Goal: Task Accomplishment & Management: Use online tool/utility

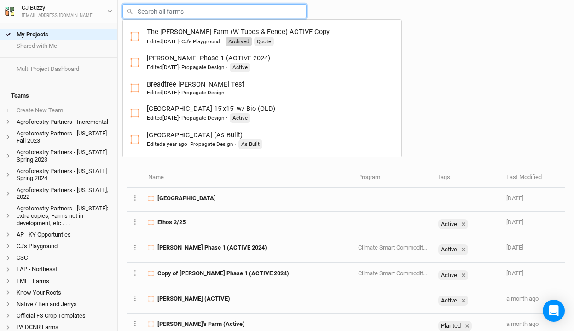
click at [178, 8] on input "text" at bounding box center [214, 11] width 184 height 14
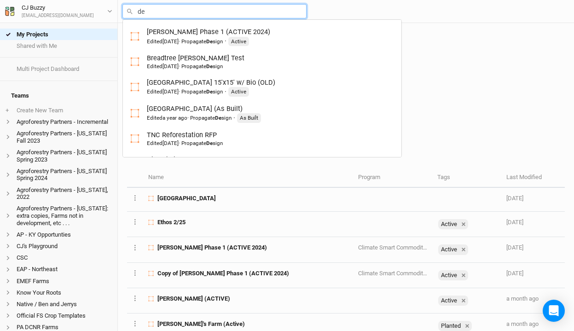
type input "d"
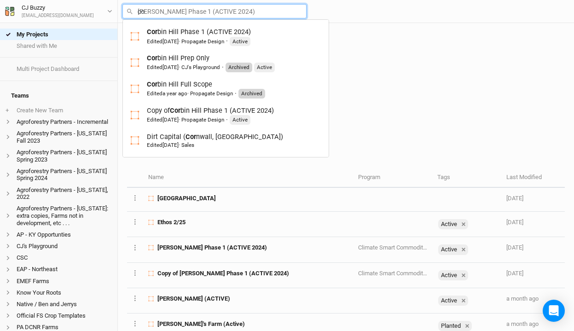
type input "cor"
type input "[PERSON_NAME] Phase 1 (ACTIVE 2024)"
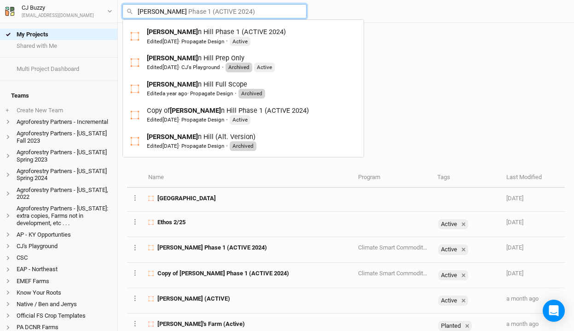
type input "corbin"
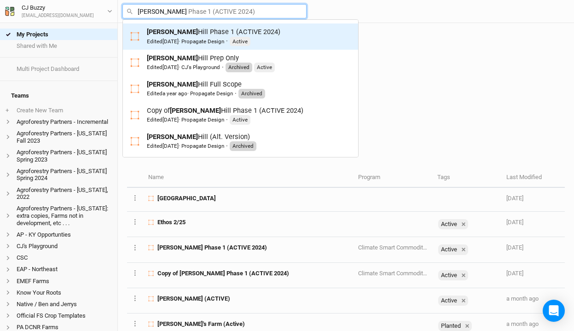
click at [201, 40] on div "Edited 10 months ago · Propagate Design" at bounding box center [185, 41] width 77 height 7
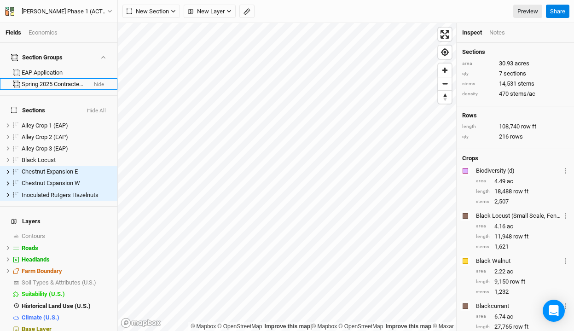
click at [53, 81] on div "Spring 2025 Contracted Planting" at bounding box center [54, 84] width 64 height 7
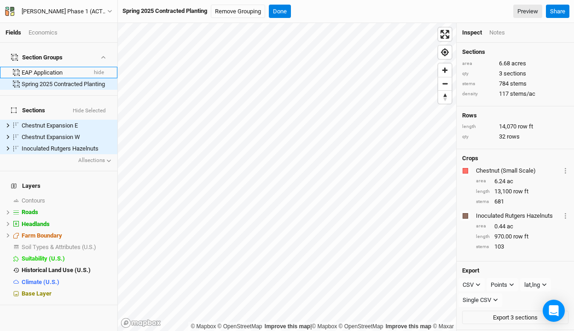
click at [48, 69] on div "EAP Application" at bounding box center [54, 72] width 64 height 7
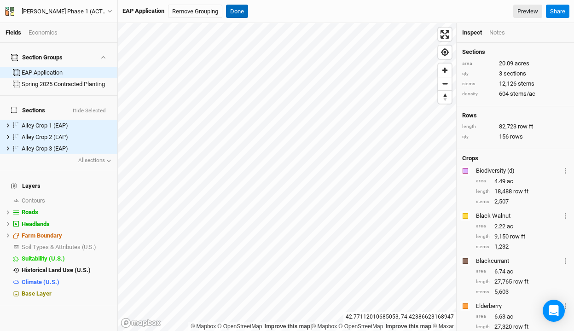
click at [239, 10] on button "Done" at bounding box center [237, 12] width 22 height 14
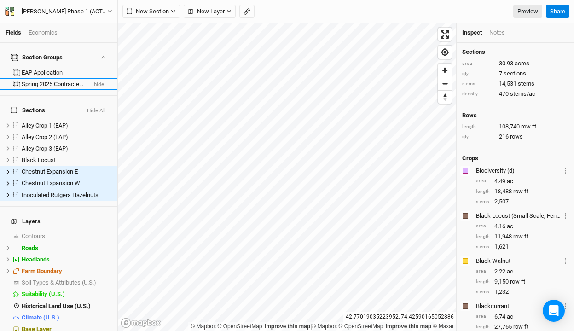
click at [59, 81] on div "Spring 2025 Contracted Planting" at bounding box center [54, 84] width 64 height 7
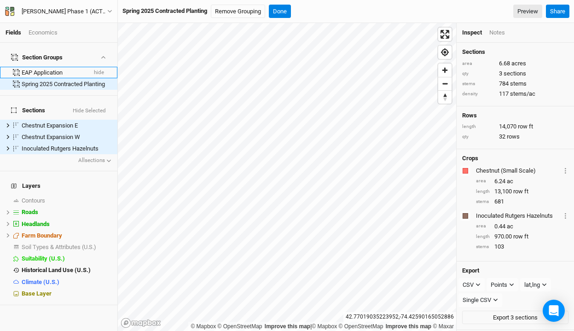
click at [48, 69] on div "EAP Application" at bounding box center [54, 72] width 64 height 7
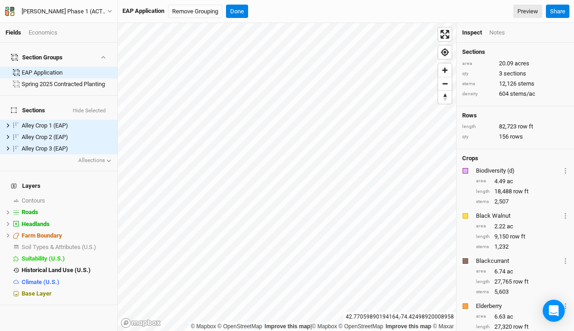
click at [46, 39] on div "Fields Economics" at bounding box center [58, 33] width 117 height 20
click at [43, 35] on div "Economics" at bounding box center [43, 33] width 29 height 8
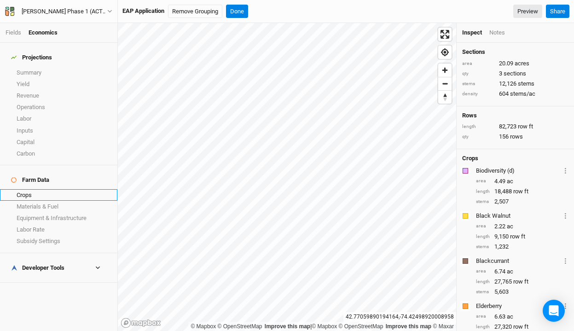
click at [47, 189] on link "Crops" at bounding box center [58, 195] width 117 height 12
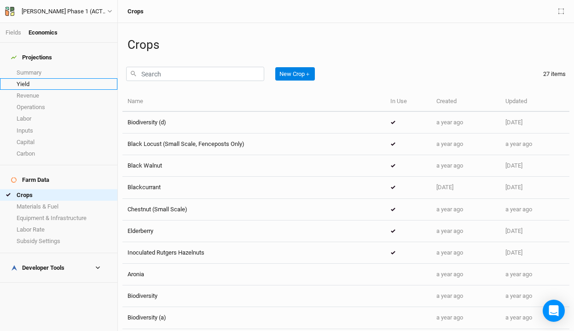
click at [58, 78] on link "Yield" at bounding box center [58, 84] width 117 height 12
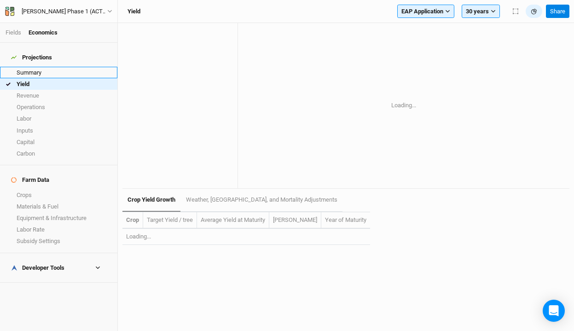
click at [53, 67] on link "Summary" at bounding box center [58, 73] width 117 height 12
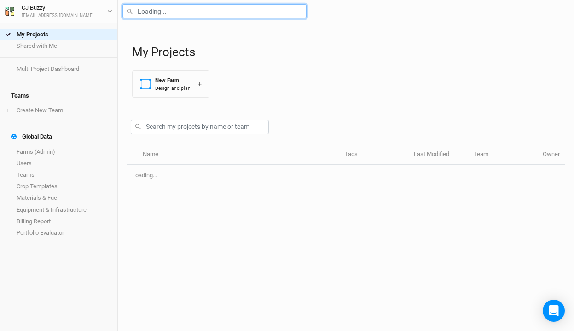
click at [161, 17] on input "text" at bounding box center [214, 11] width 184 height 14
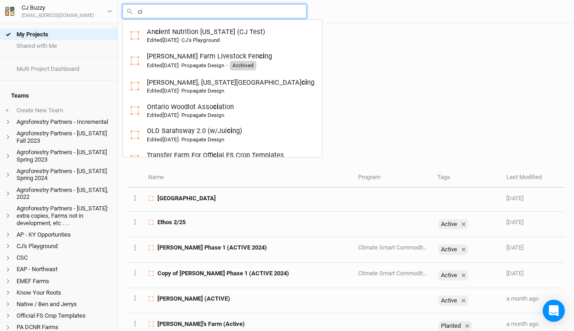
type input "cir"
type input "circle G"
type input "cirb"
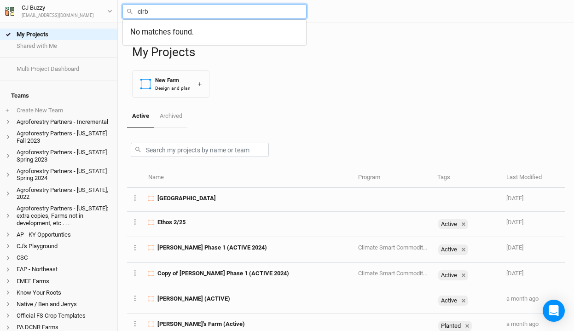
type input "cir"
type input "circle G"
type input "ci"
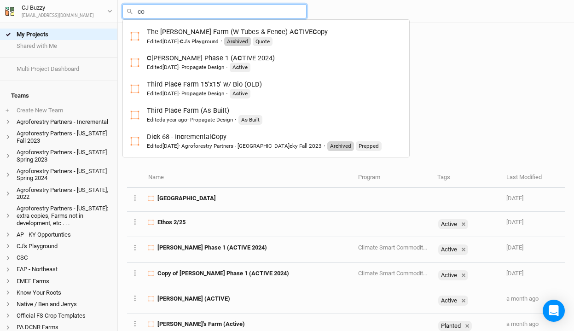
type input "cor"
type input "[PERSON_NAME] Phase 1 (ACTIVE 2024)"
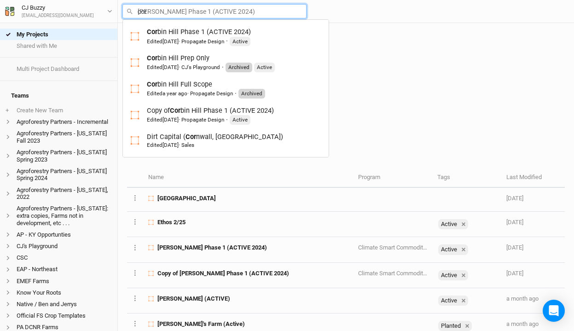
type input "corb"
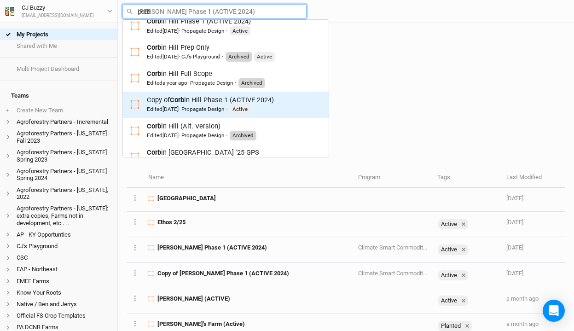
scroll to position [11, 0]
click at [201, 105] on div "Edited [DATE] · Propagate Design" at bounding box center [185, 108] width 77 height 7
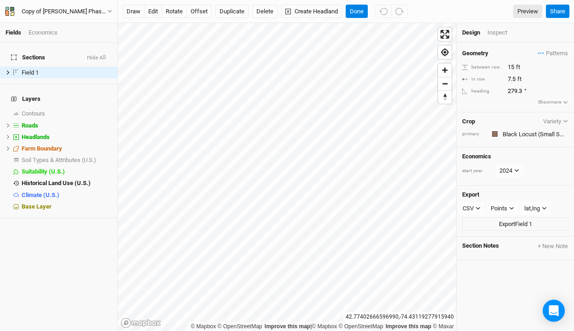
click at [43, 29] on div "Economics" at bounding box center [43, 33] width 29 height 8
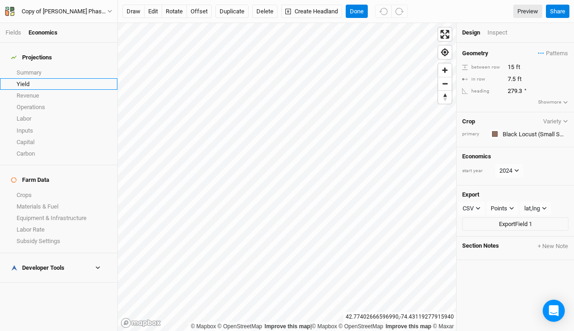
click at [38, 78] on link "Yield" at bounding box center [58, 84] width 117 height 12
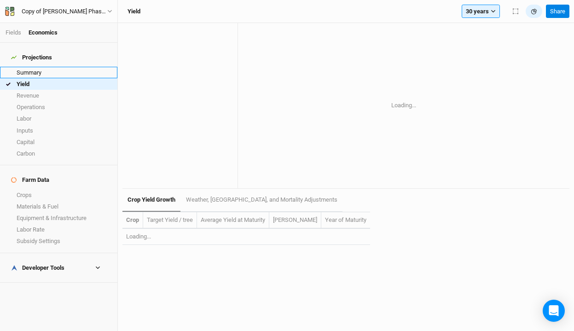
click at [36, 67] on link "Summary" at bounding box center [58, 73] width 117 height 12
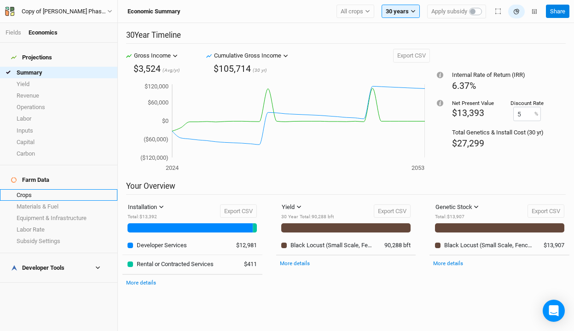
click at [54, 189] on link "Crops" at bounding box center [58, 195] width 117 height 12
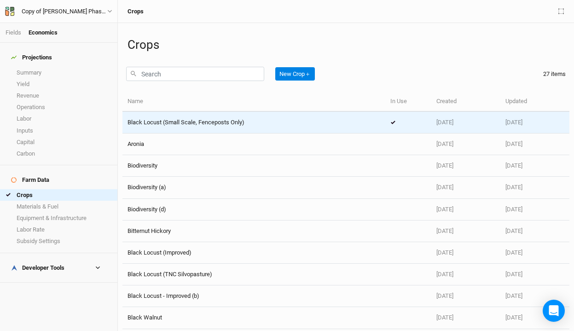
click at [180, 121] on span "Black Locust (Small Scale, Fenceposts Only)" at bounding box center [185, 122] width 117 height 7
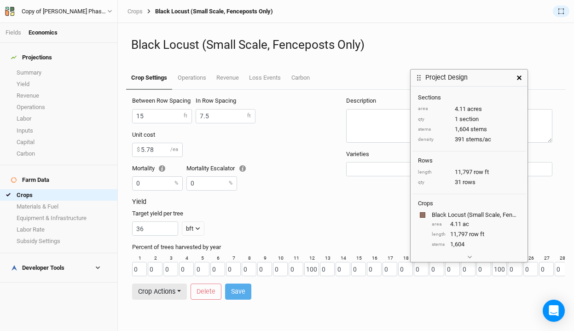
click at [520, 80] on icon "button" at bounding box center [519, 77] width 5 height 5
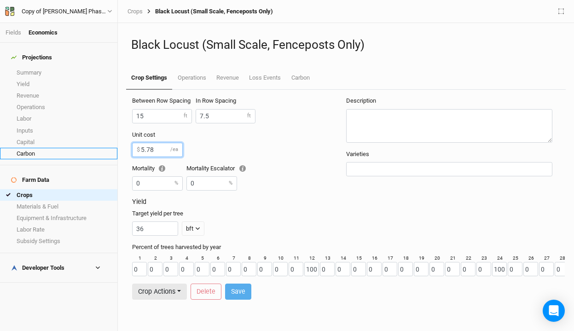
drag, startPoint x: 156, startPoint y: 150, endPoint x: 92, endPoint y: 150, distance: 64.4
click at [92, 150] on div "Fields Economics Projections Summary Yield Revenue Operations Labor Inputs Capi…" at bounding box center [287, 165] width 574 height 331
type input "6.60"
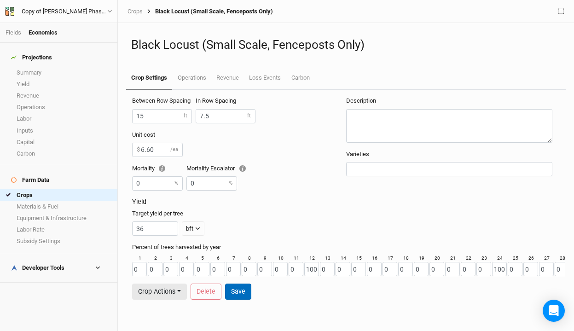
click at [242, 291] on button "Save" at bounding box center [238, 291] width 26 height 16
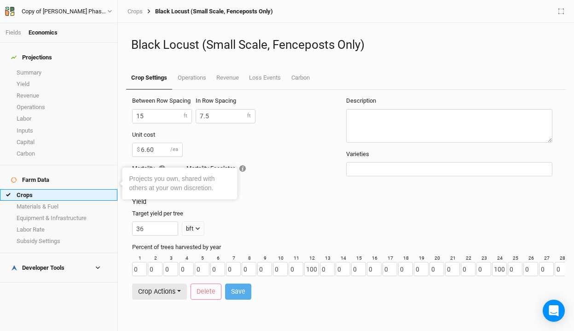
click at [58, 189] on link "Crops" at bounding box center [58, 195] width 117 height 12
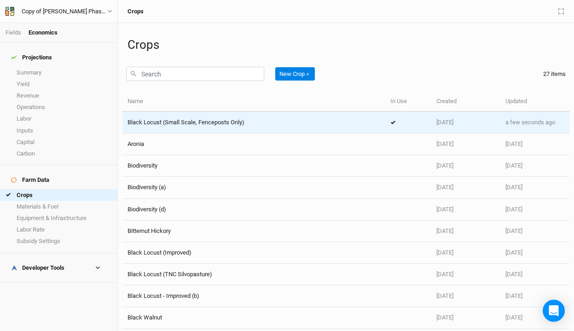
click at [189, 123] on span "Black Locust (Small Scale, Fenceposts Only)" at bounding box center [185, 122] width 117 height 7
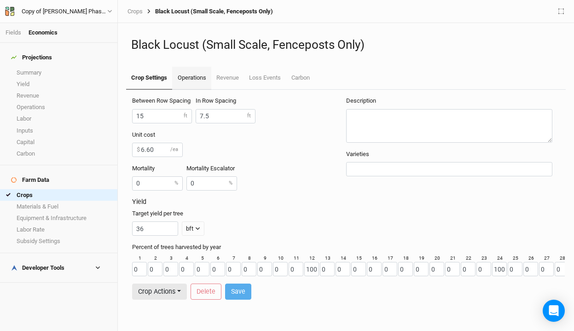
click at [192, 75] on link "Operations" at bounding box center [191, 78] width 39 height 23
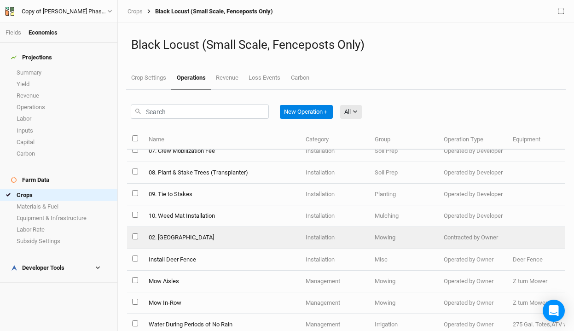
scroll to position [98, 0]
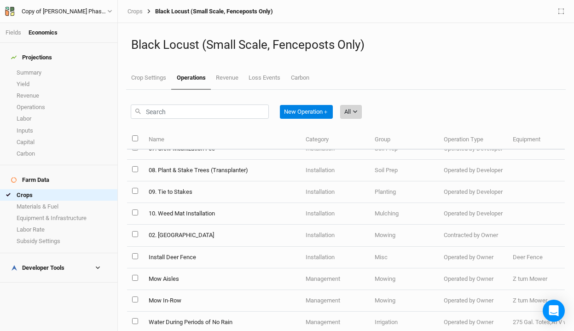
click at [355, 108] on button "All" at bounding box center [351, 112] width 22 height 14
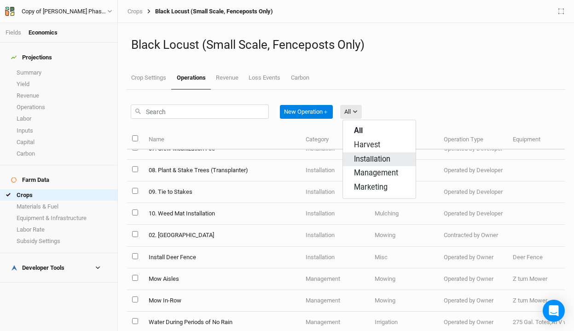
click at [366, 159] on span "Installation" at bounding box center [372, 159] width 36 height 11
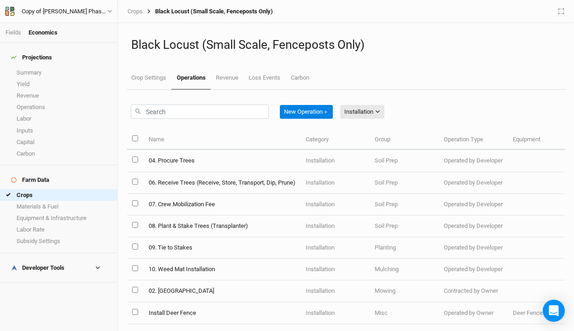
scroll to position [43, 0]
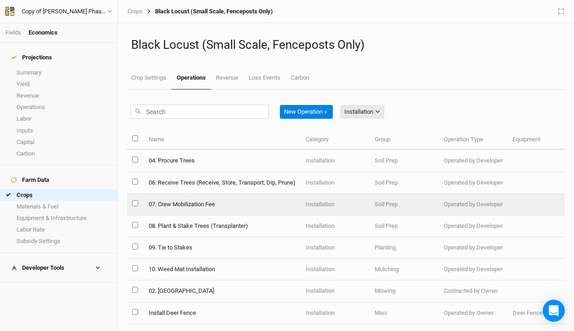
click at [173, 204] on td "07. Crew Mobilization Fee" at bounding box center [221, 205] width 157 height 22
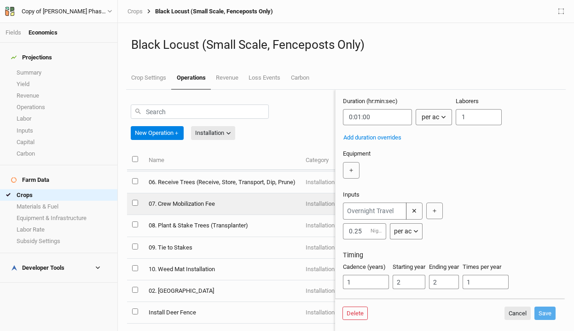
scroll to position [94, 0]
click at [357, 314] on button "Delete" at bounding box center [354, 313] width 25 height 14
click at [424, 314] on button "Delete" at bounding box center [425, 313] width 25 height 14
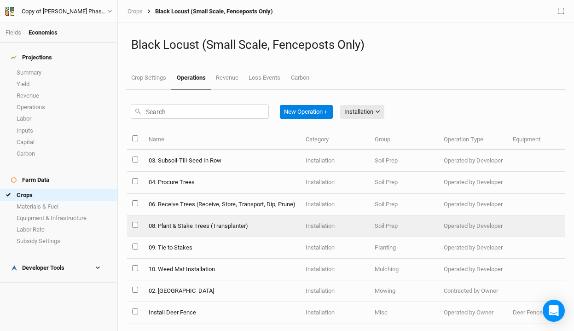
click at [236, 226] on td "08. Plant & Stake Trees (Transplanter)" at bounding box center [221, 226] width 157 height 22
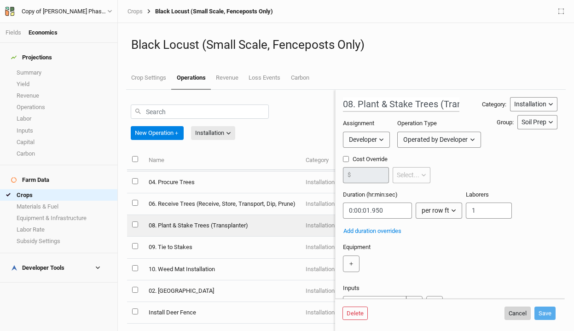
click at [509, 313] on button "Cancel" at bounding box center [517, 313] width 26 height 14
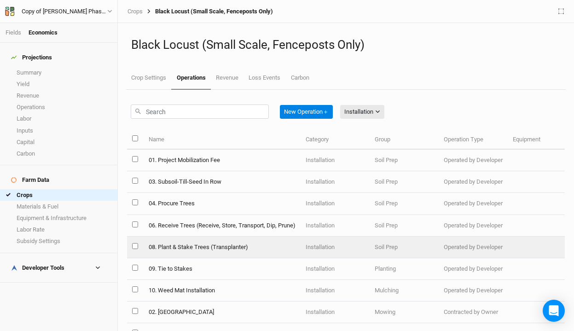
click at [242, 248] on td "08. Plant & Stake Trees (Transplanter)" at bounding box center [221, 247] width 157 height 22
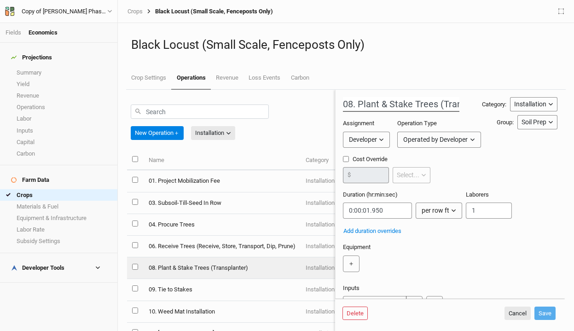
click at [384, 107] on input "08. Plant & Stake Trees (Transplanter)" at bounding box center [401, 104] width 116 height 15
drag, startPoint x: 381, startPoint y: 104, endPoint x: 450, endPoint y: 117, distance: 69.7
click at [450, 117] on div "08. Plant & Stake Trees (Transplanter) Category: Installation Installation Mana…" at bounding box center [450, 257] width 214 height 321
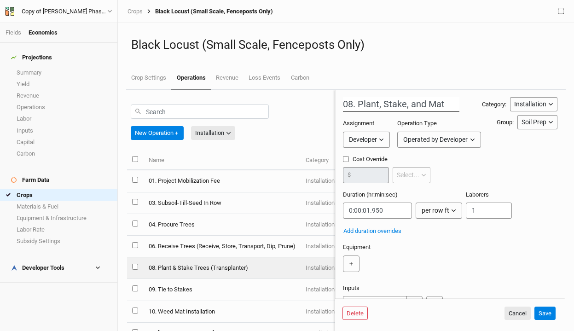
click at [403, 105] on input "08. Plant, Stake, and Mat" at bounding box center [401, 104] width 116 height 15
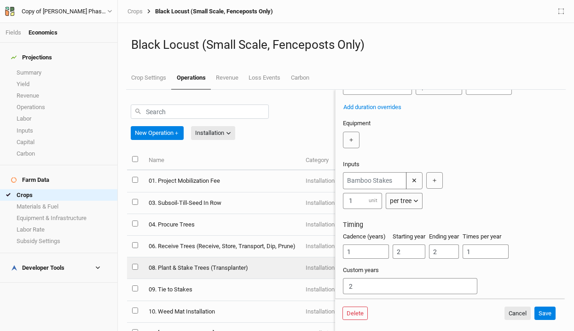
scroll to position [127, 0]
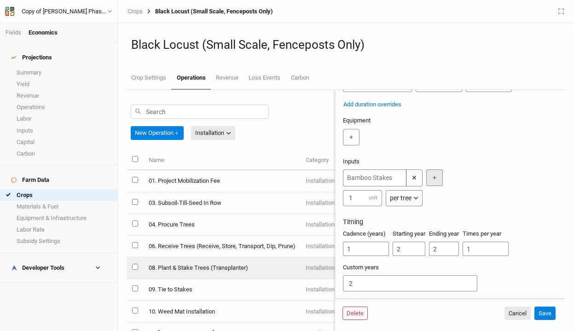
type input "08. Plant, Stake, Tube and Mat"
click at [437, 179] on button "＋" at bounding box center [434, 177] width 17 height 17
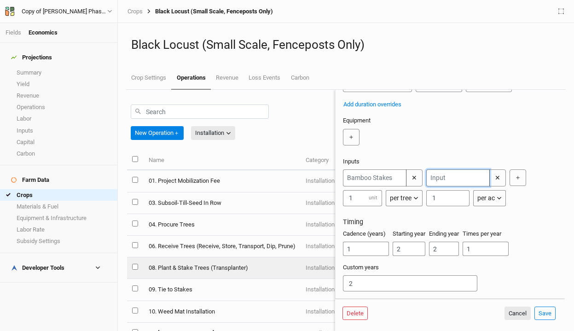
click at [436, 179] on input "text" at bounding box center [457, 177] width 63 height 17
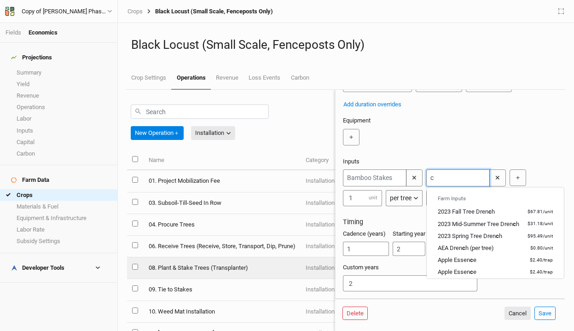
type input "co"
type input "coco coir mat"
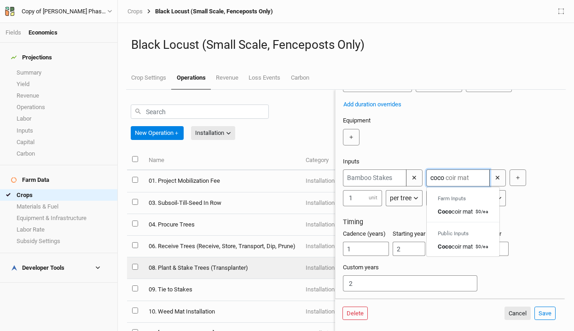
type input "coco"
click at [537, 213] on div "08. Plant, Stake, Tube and Mat Category: Installation Installation Management H…" at bounding box center [450, 131] width 214 height 321
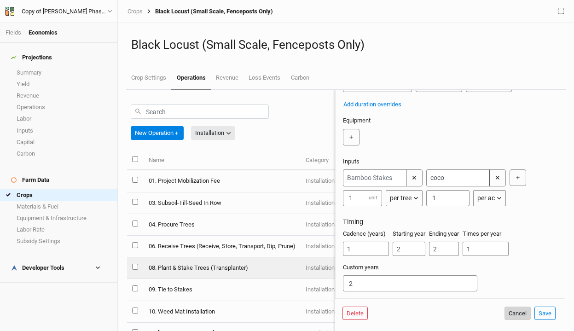
click at [524, 308] on button "Cancel" at bounding box center [517, 313] width 26 height 14
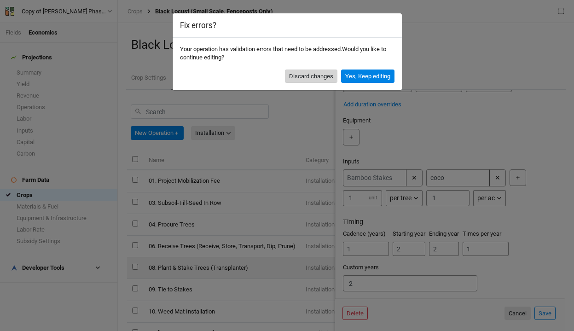
click at [322, 75] on button "Discard changes" at bounding box center [311, 76] width 52 height 14
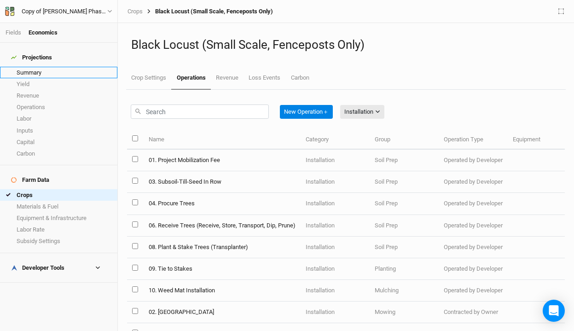
click at [63, 68] on link "Summary" at bounding box center [58, 73] width 117 height 12
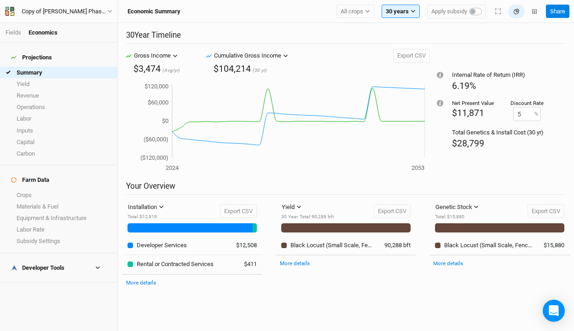
click at [40, 264] on div "Developer Tools" at bounding box center [37, 267] width 53 height 7
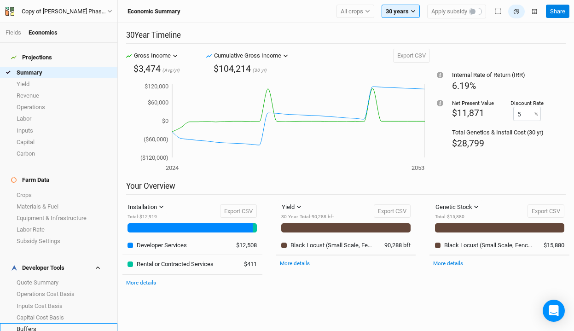
click at [52, 323] on link "Buffers" at bounding box center [58, 329] width 117 height 12
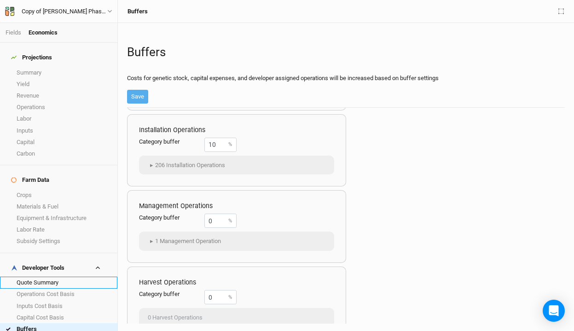
scroll to position [83, 0]
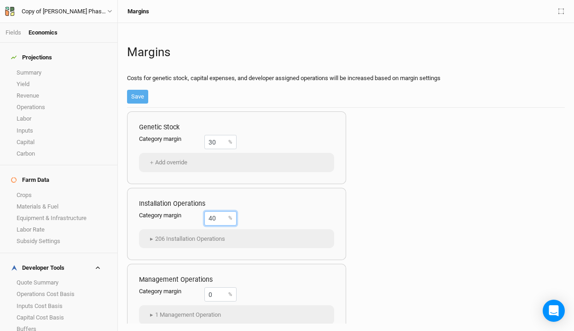
drag, startPoint x: 224, startPoint y: 219, endPoint x: 127, endPoint y: 205, distance: 97.7
click at [127, 205] on div "Installation Operations Category margin 40 % ▸ 206 Installation Operations Blac…" at bounding box center [236, 224] width 219 height 73
type input "30"
click at [138, 93] on button "Save" at bounding box center [137, 97] width 21 height 14
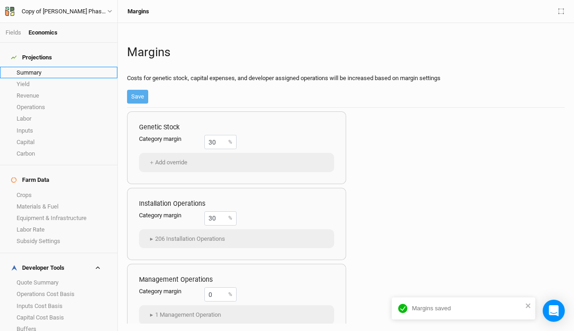
click at [38, 68] on link "Summary" at bounding box center [58, 73] width 117 height 12
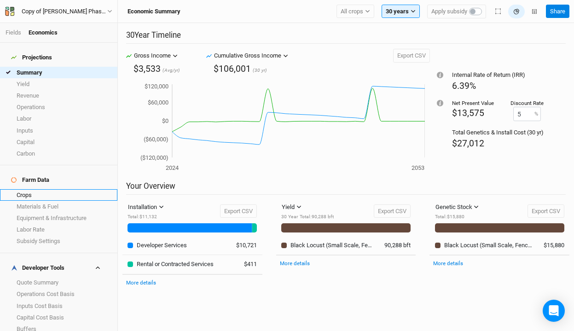
click at [30, 189] on link "Crops" at bounding box center [58, 195] width 117 height 12
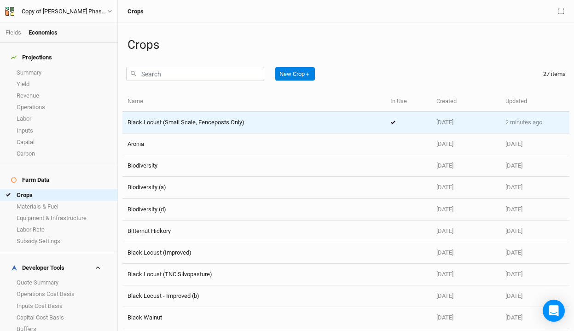
click at [228, 121] on span "Black Locust (Small Scale, Fenceposts Only)" at bounding box center [185, 122] width 117 height 7
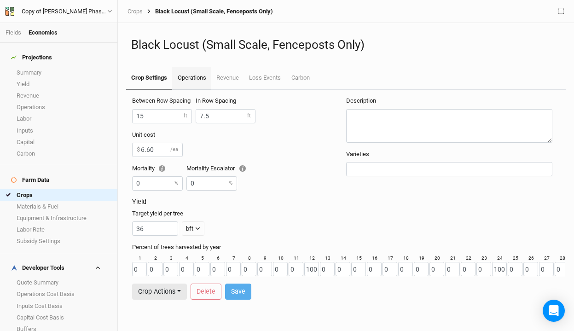
click at [196, 80] on link "Operations" at bounding box center [191, 78] width 39 height 23
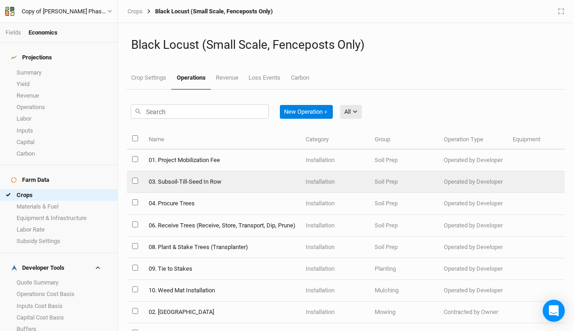
click at [232, 180] on td "03. Subsoil-Till-Seed In Row" at bounding box center [221, 182] width 157 height 22
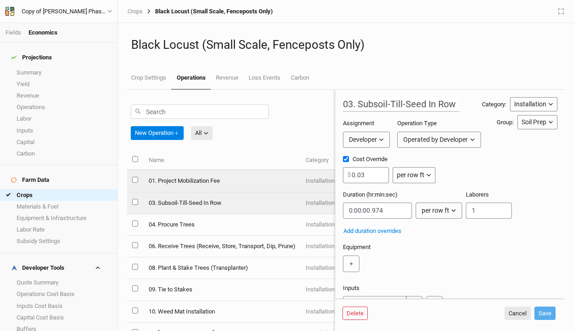
click at [225, 180] on td "01. Project Mobilization Fee" at bounding box center [221, 181] width 157 height 22
type input "01. Project Mobilization Fee"
type input "1000"
type input "0:00:00"
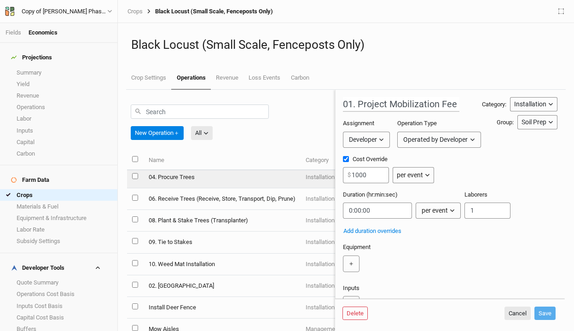
scroll to position [52, 0]
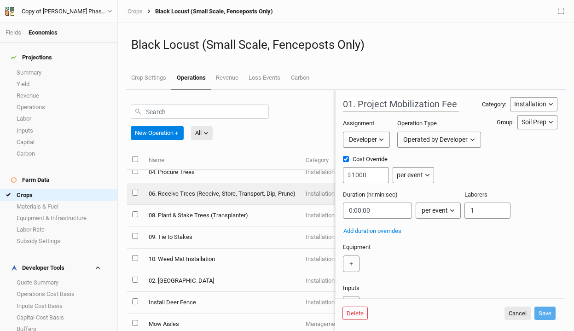
click at [236, 190] on td "06. Receive Trees (Receive, Store, Transport, Dip, Prune)" at bounding box center [221, 194] width 157 height 22
type input "06. Receive Trees (Receive, Store, Transport, Dip, Prune)"
type input "300"
type input "5:00:00"
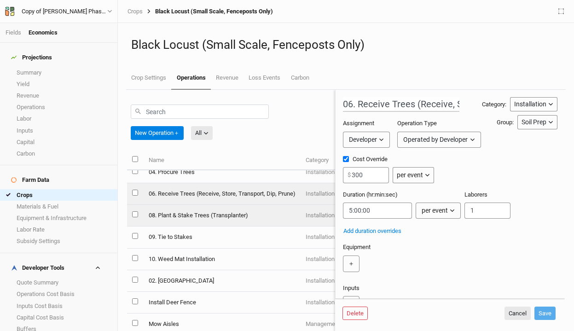
click at [248, 218] on td "08. Plant & Stake Trees (Transplanter)" at bounding box center [221, 216] width 157 height 22
type input "08. Plant & Stake Trees (Transplanter)"
checkbox input "false"
type input "0:00:01.950"
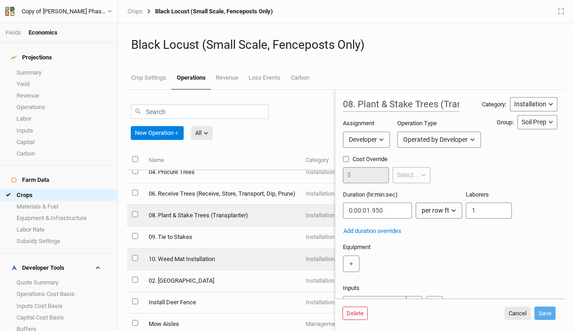
click at [243, 257] on td "10. Weed Mat Installation" at bounding box center [221, 259] width 157 height 22
type input "10. Weed Mat Installation"
type input "0:00:25"
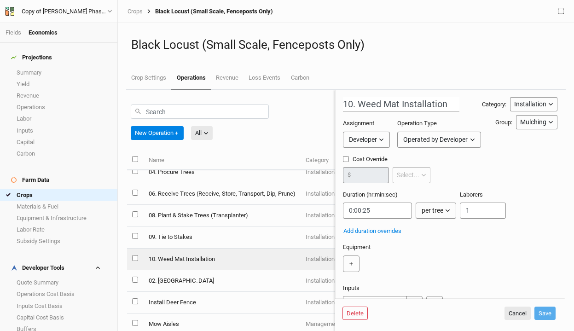
scroll to position [144, 0]
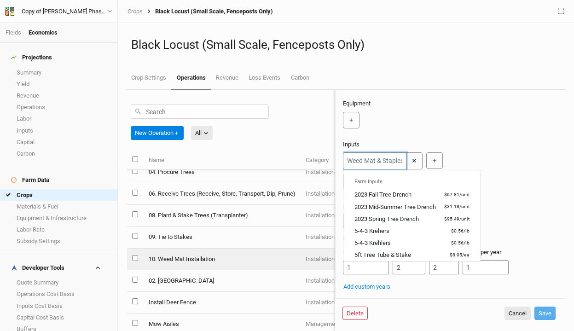
click at [378, 158] on input "text" at bounding box center [374, 160] width 63 height 17
click at [465, 132] on div "10. Weed Mat Installation Category: Installation Installation Management Harves…" at bounding box center [450, 123] width 214 height 338
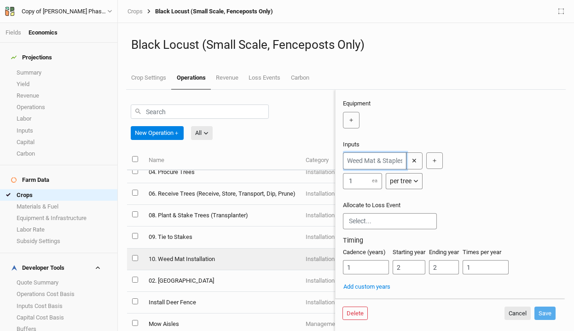
click at [371, 157] on input "text" at bounding box center [374, 160] width 63 height 17
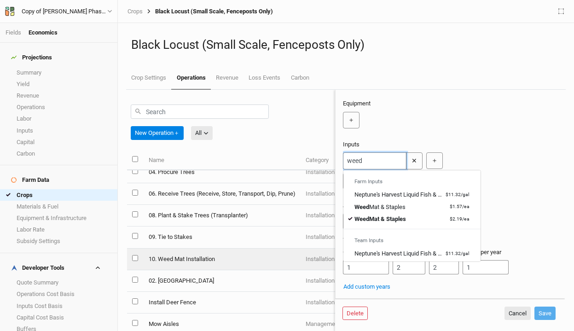
type input "weed"
click at [519, 209] on div "Allocate to Loss Event" at bounding box center [450, 218] width 214 height 35
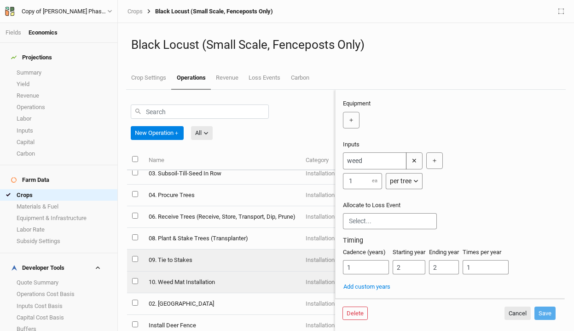
scroll to position [33, 0]
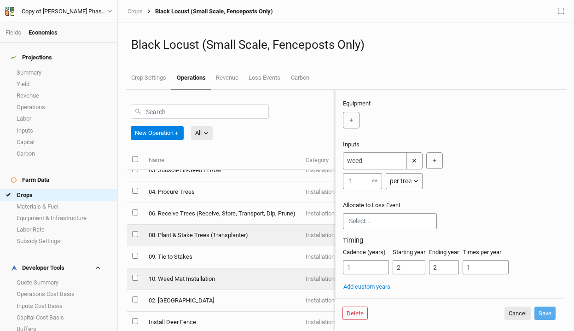
click at [244, 236] on td "08. Plant & Stake Trees (Transplanter)" at bounding box center [221, 236] width 157 height 22
type input "08. Plant & Stake Trees (Transplanter)"
type input "0:00:01.950"
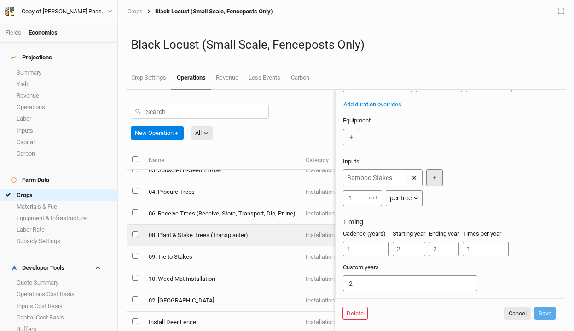
click at [433, 181] on button "＋" at bounding box center [434, 177] width 17 height 17
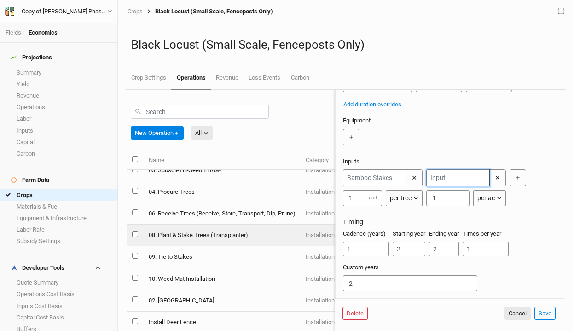
click at [442, 176] on input "text" at bounding box center [457, 177] width 63 height 17
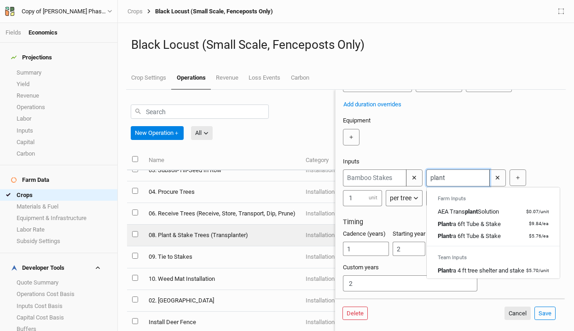
type input "plantr"
type input "plantra 6ft Tube & Stake"
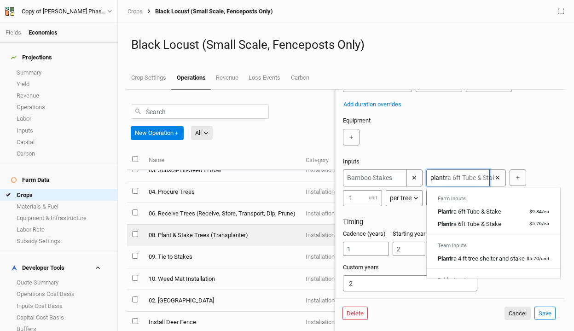
type input "plantr"
click at [412, 152] on div "08. Plant & Stake Trees (Transplanter) Category: Installation Installation Mana…" at bounding box center [450, 131] width 214 height 321
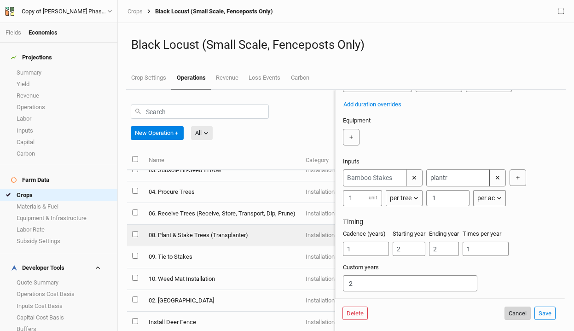
click at [516, 314] on button "Cancel" at bounding box center [517, 313] width 26 height 14
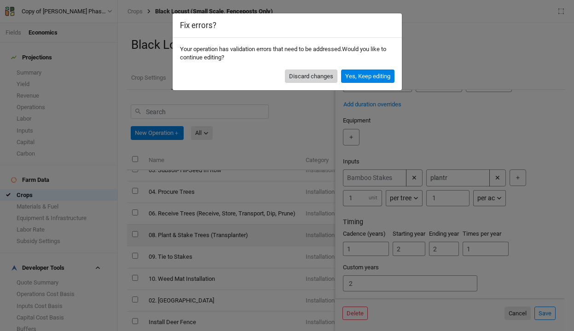
click at [296, 82] on button "Discard changes" at bounding box center [311, 76] width 52 height 14
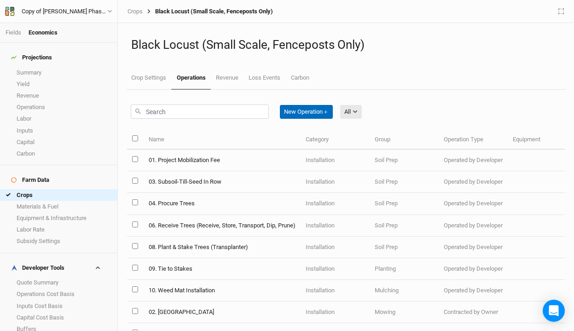
click at [321, 108] on button "New Operation ＋" at bounding box center [306, 112] width 53 height 14
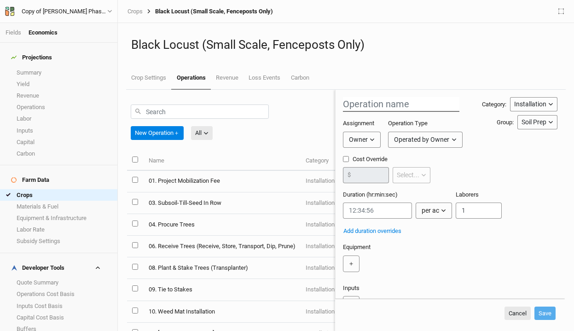
click at [368, 105] on input "text" at bounding box center [401, 104] width 116 height 15
type input "Plant With [PERSON_NAME]'s Crew"
click at [368, 142] on button "Owner" at bounding box center [362, 140] width 38 height 16
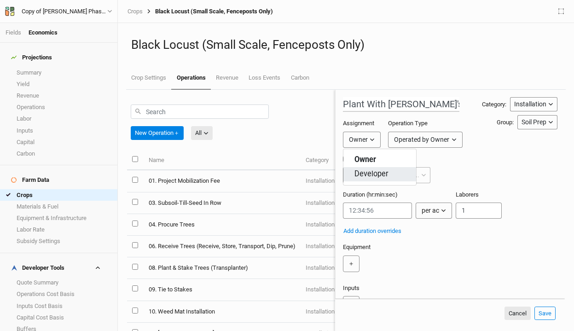
click at [367, 174] on span "Developer" at bounding box center [371, 174] width 34 height 11
click at [370, 135] on div "Developer" at bounding box center [363, 140] width 28 height 10
click at [420, 139] on div "Operated by Developer" at bounding box center [435, 140] width 64 height 10
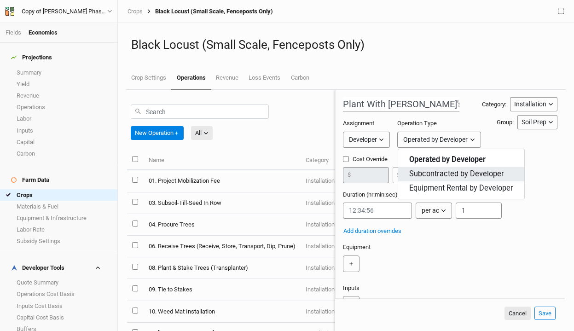
click at [432, 176] on span "Subcontracted by Developer" at bounding box center [456, 174] width 95 height 11
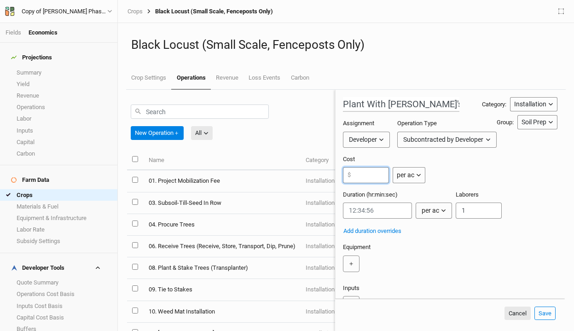
click at [373, 181] on input "number" at bounding box center [366, 175] width 46 height 16
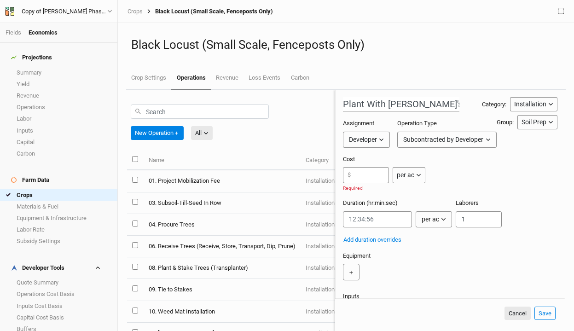
click at [416, 177] on button "per ac" at bounding box center [408, 175] width 33 height 16
click at [421, 203] on button "per tree" at bounding box center [429, 209] width 73 height 14
click at [366, 174] on input "number" at bounding box center [366, 175] width 46 height 16
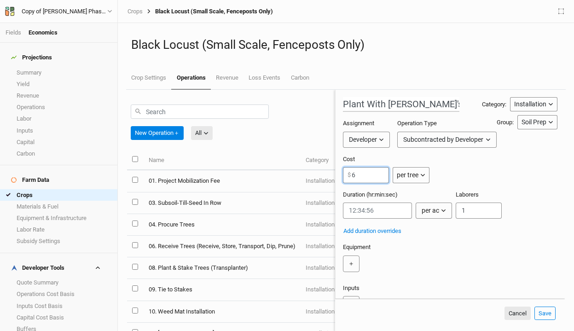
scroll to position [23, 0]
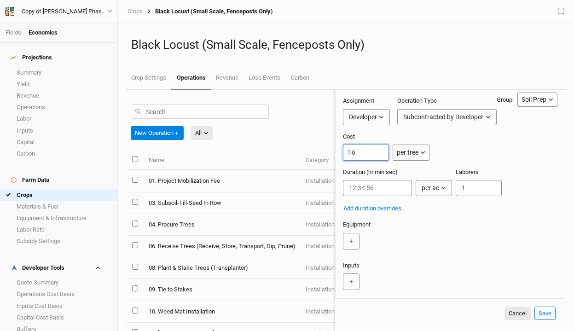
type input "6"
click at [443, 189] on icon "button" at bounding box center [443, 187] width 5 height 5
click at [441, 169] on div "Duration (hr:min:sec) per ac" at bounding box center [397, 182] width 109 height 28
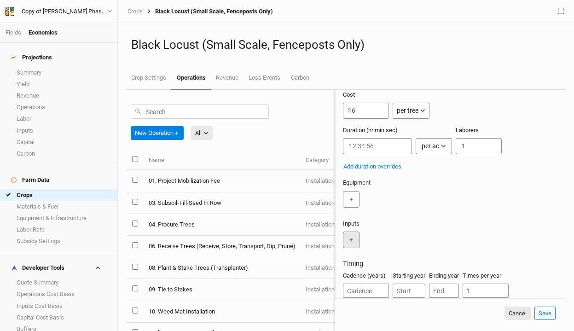
click at [354, 234] on button "＋" at bounding box center [351, 239] width 17 height 17
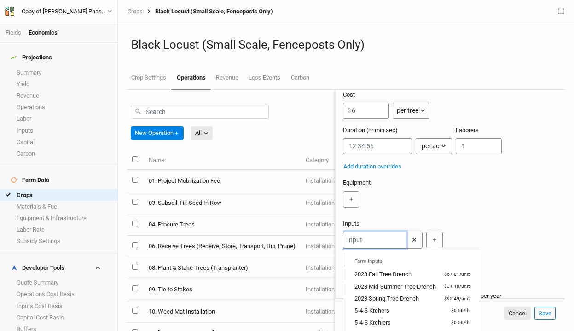
click at [374, 241] on input "text" at bounding box center [374, 239] width 63 height 17
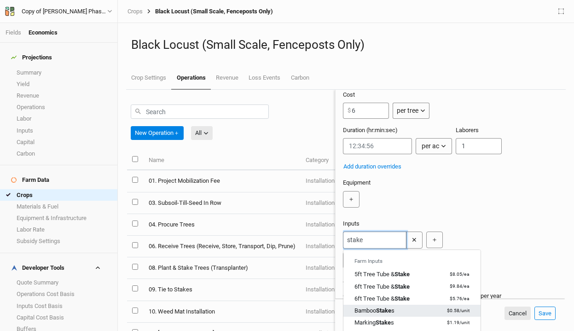
click at [386, 308] on mark "Stake" at bounding box center [383, 310] width 15 height 7
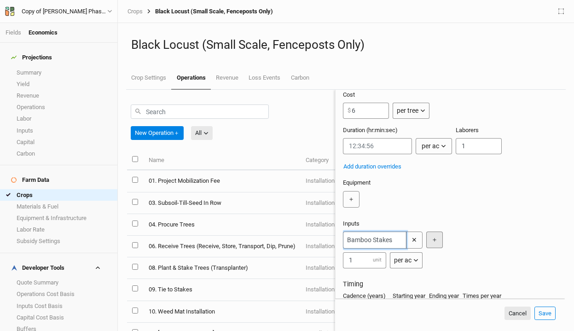
type input "Bamboo Stakes"
click at [436, 242] on button "＋" at bounding box center [434, 239] width 17 height 17
click at [407, 263] on div "per ac" at bounding box center [402, 260] width 17 height 10
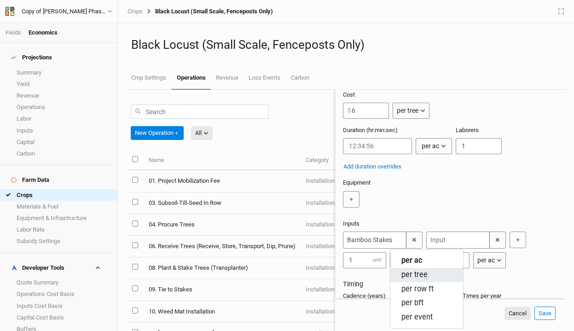
click at [414, 275] on span "per tree" at bounding box center [414, 275] width 26 height 11
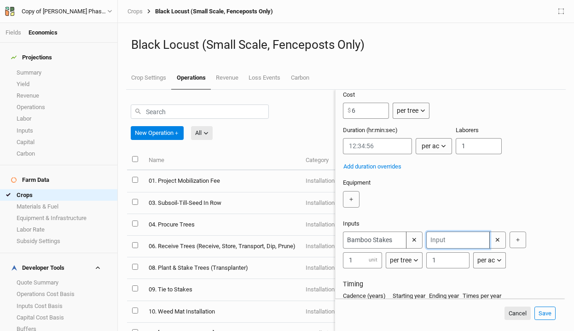
click at [455, 241] on input "text" at bounding box center [457, 239] width 63 height 17
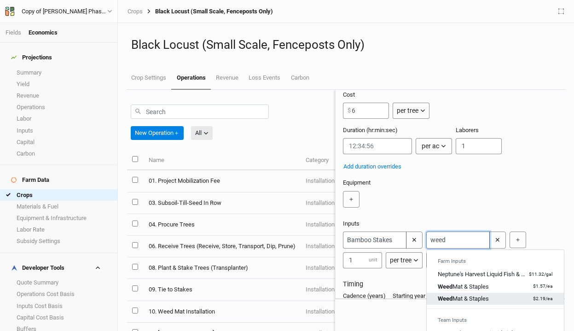
click at [465, 296] on div "Weed Mat & Staples" at bounding box center [463, 298] width 51 height 8
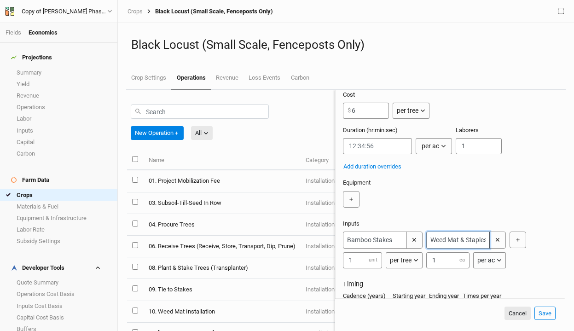
type input "Weed Mat & Staples"
click at [487, 258] on div "per ac" at bounding box center [485, 260] width 17 height 10
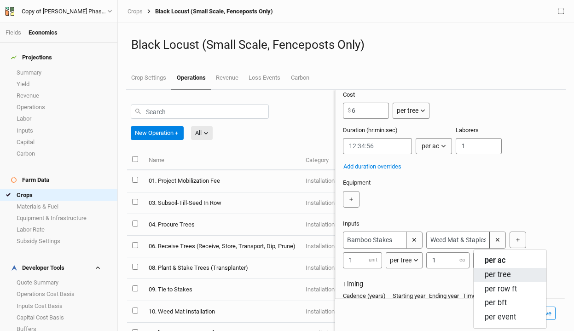
click at [505, 273] on span "per tree" at bounding box center [497, 275] width 26 height 11
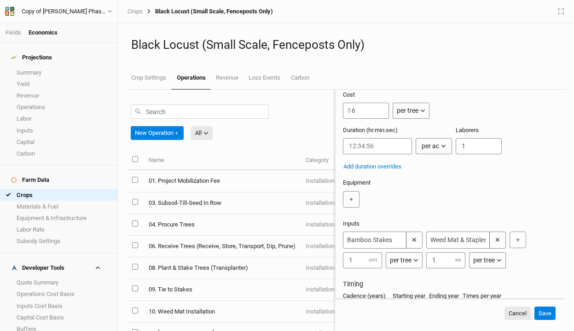
click at [544, 311] on button "Save" at bounding box center [544, 313] width 21 height 14
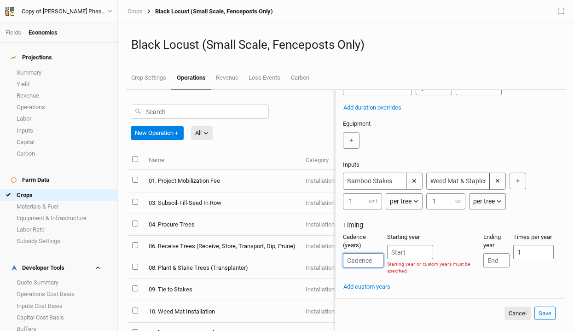
click at [360, 259] on input "number" at bounding box center [363, 260] width 40 height 14
type input "1"
click at [415, 257] on input "number" at bounding box center [410, 252] width 46 height 14
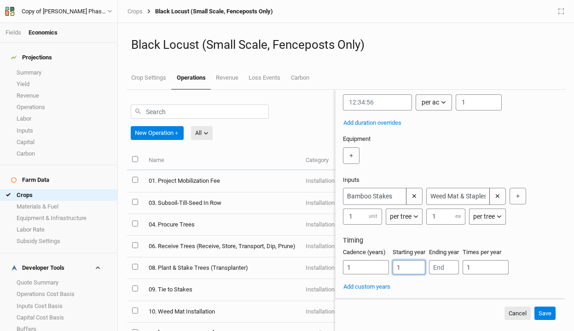
scroll to position [109, 0]
type input "1"
click at [450, 266] on input "number" at bounding box center [444, 267] width 30 height 14
type input "1"
click at [541, 311] on button "Save" at bounding box center [544, 313] width 21 height 14
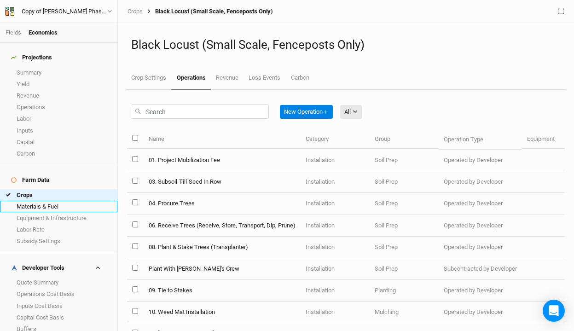
click at [56, 201] on link "Materials & Fuel" at bounding box center [58, 207] width 117 height 12
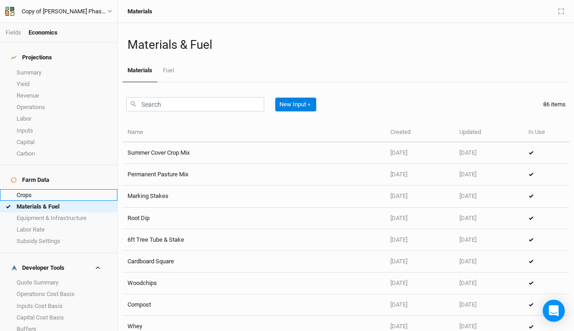
click at [34, 189] on link "Crops" at bounding box center [58, 195] width 117 height 12
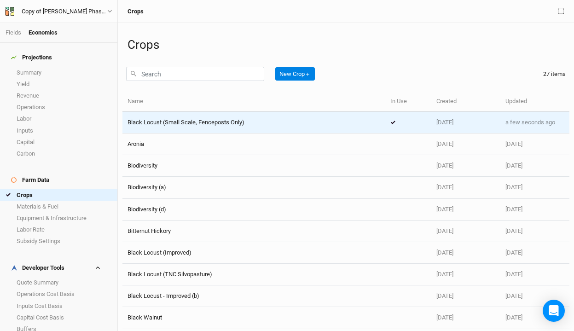
click at [246, 122] on div "Black Locust (Small Scale, Fenceposts Only)" at bounding box center [253, 122] width 253 height 8
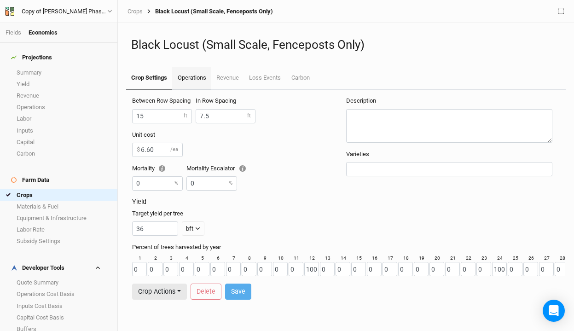
click at [193, 78] on link "Operations" at bounding box center [191, 78] width 39 height 23
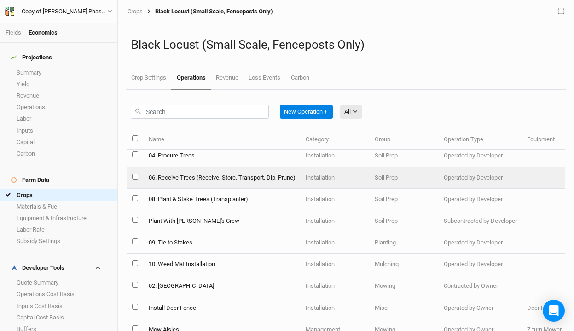
scroll to position [49, 0]
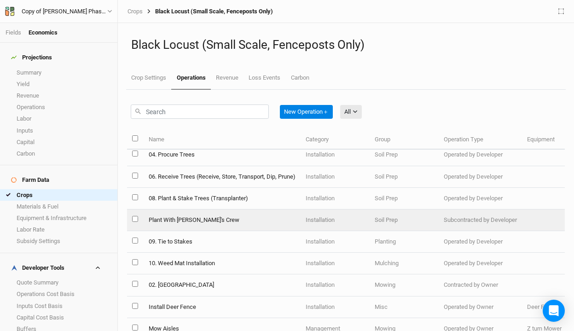
click at [187, 219] on td "Plant With [PERSON_NAME]'s Crew" at bounding box center [221, 220] width 157 height 22
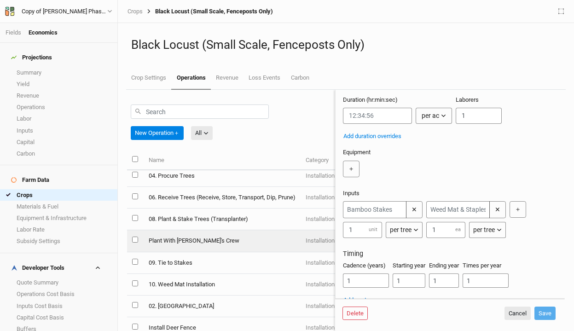
scroll to position [104, 0]
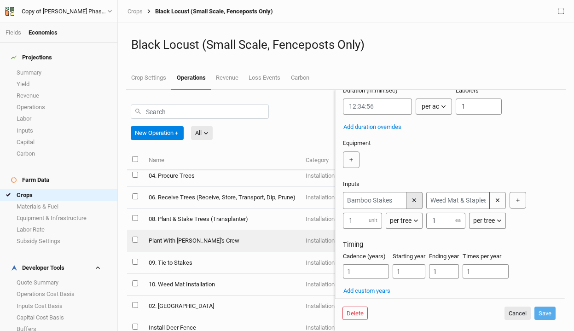
click at [416, 202] on button "✕" at bounding box center [414, 200] width 17 height 17
click at [435, 201] on button "＋" at bounding box center [434, 200] width 17 height 17
click at [443, 202] on input "text" at bounding box center [457, 200] width 63 height 17
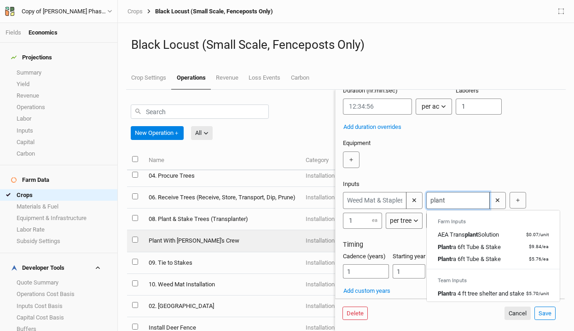
type input "plantr"
type input "plantra 6ft Tube & Stake"
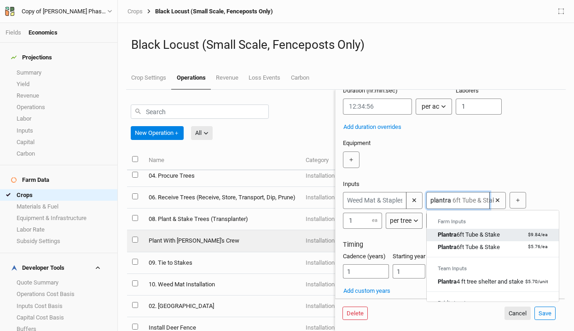
click at [456, 236] on mark "Plantra" at bounding box center [447, 234] width 19 height 7
type input "Plantra 6ft Tube & Stake"
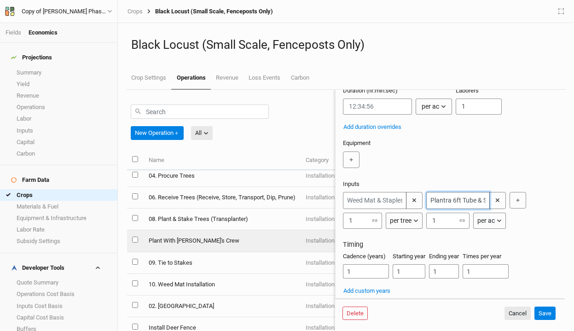
type input "Plantra 6ft Tube & Stake"
click at [494, 217] on div "per ac" at bounding box center [485, 221] width 17 height 10
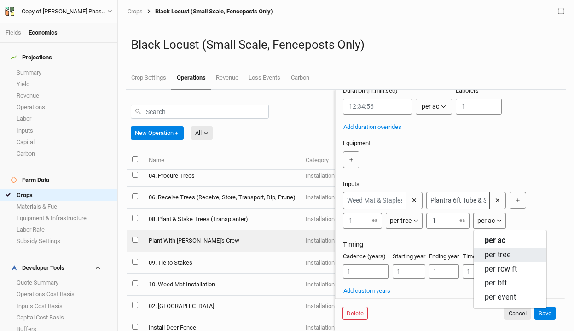
click at [494, 251] on span "per tree" at bounding box center [497, 255] width 26 height 11
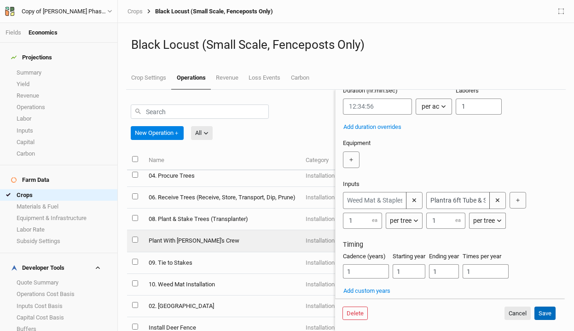
click at [549, 311] on button "Save" at bounding box center [544, 313] width 21 height 14
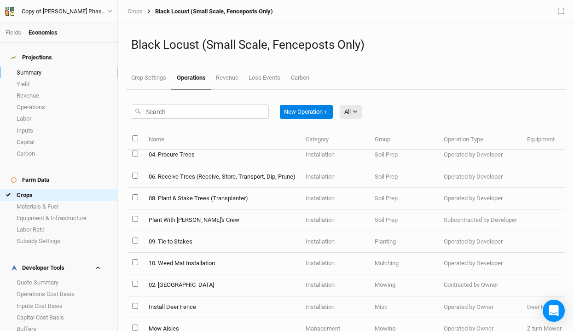
click at [54, 67] on link "Summary" at bounding box center [58, 73] width 117 height 12
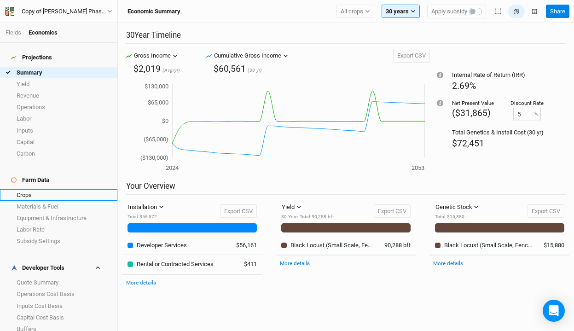
click at [21, 189] on link "Crops" at bounding box center [58, 195] width 117 height 12
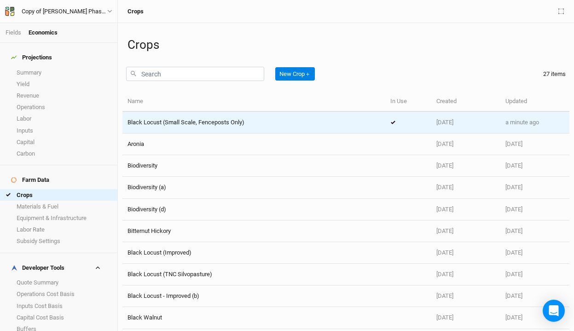
click at [239, 122] on span "Black Locust (Small Scale, Fenceposts Only)" at bounding box center [185, 122] width 117 height 7
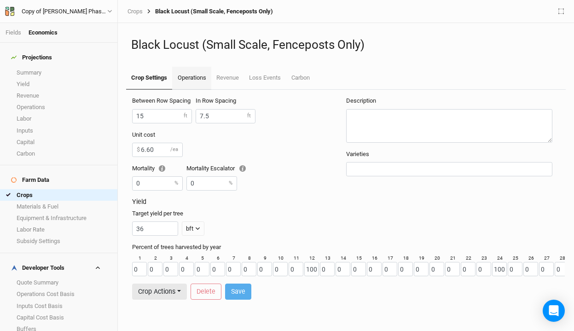
click at [187, 76] on link "Operations" at bounding box center [191, 78] width 39 height 23
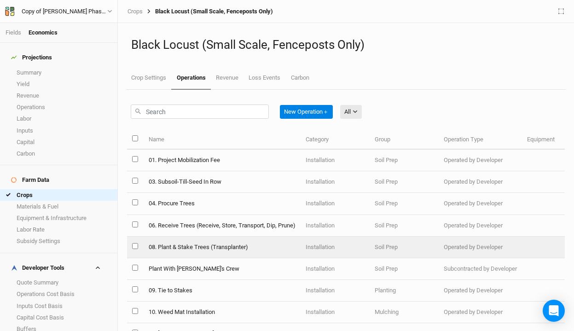
click at [175, 243] on td "08. Plant & Stake Trees (Transplanter)" at bounding box center [221, 247] width 157 height 22
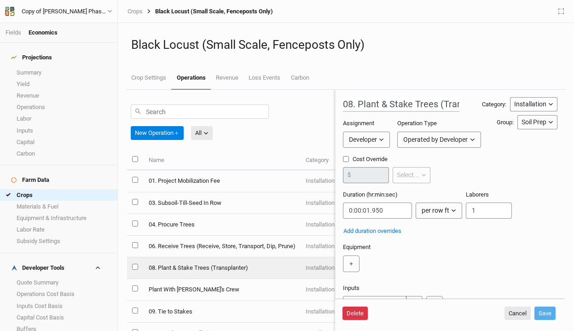
click at [360, 312] on button "Delete" at bounding box center [354, 313] width 25 height 14
click at [422, 317] on button "Delete" at bounding box center [425, 313] width 25 height 14
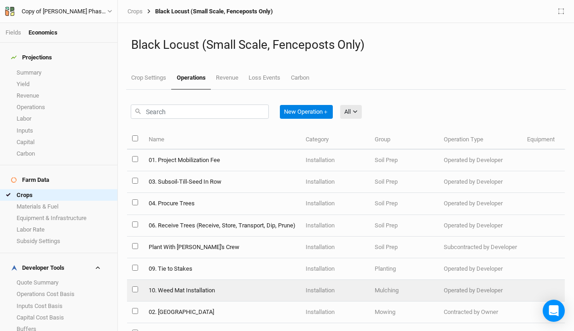
scroll to position [26, 0]
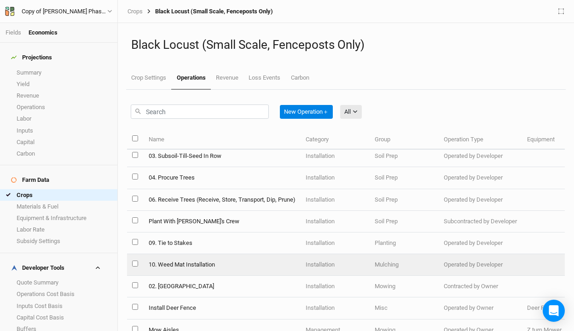
click at [211, 265] on td "10. Weed Mat Installation" at bounding box center [221, 265] width 157 height 22
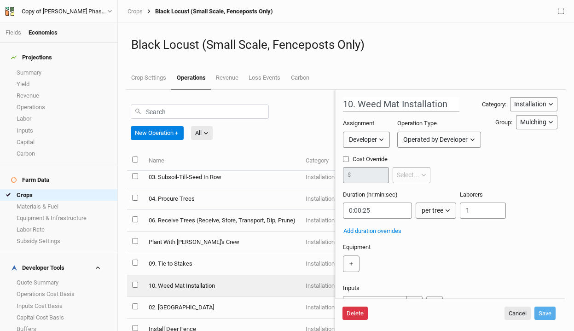
click at [351, 313] on button "Delete" at bounding box center [354, 313] width 25 height 14
click at [420, 311] on button "Delete" at bounding box center [425, 313] width 25 height 14
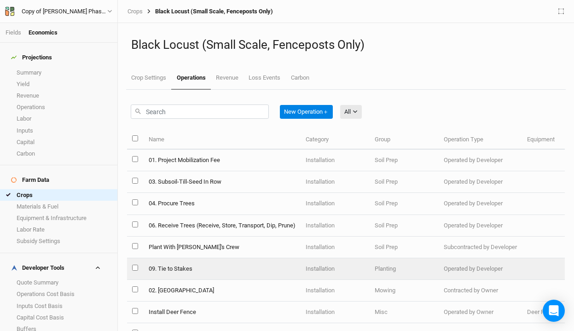
click at [190, 266] on td "09. Tie to Stakes" at bounding box center [221, 269] width 157 height 22
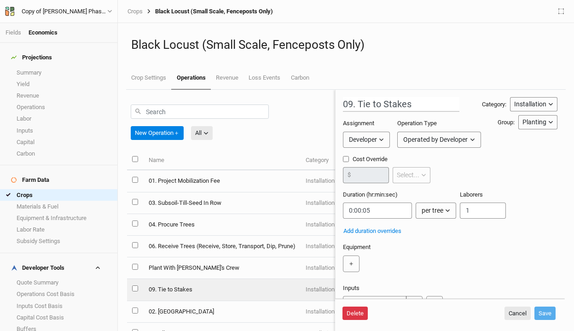
click at [356, 314] on button "Delete" at bounding box center [354, 313] width 25 height 14
click at [430, 309] on button "Delete" at bounding box center [425, 313] width 25 height 14
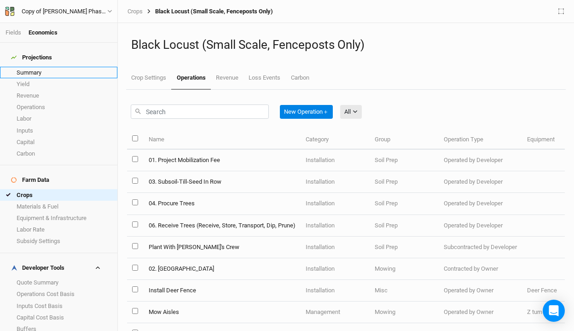
click at [38, 67] on link "Summary" at bounding box center [58, 73] width 117 height 12
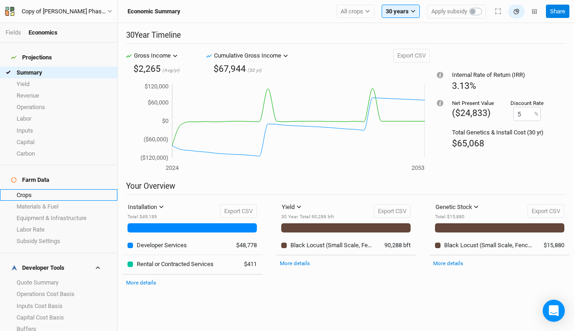
click at [43, 189] on link "Crops" at bounding box center [58, 195] width 117 height 12
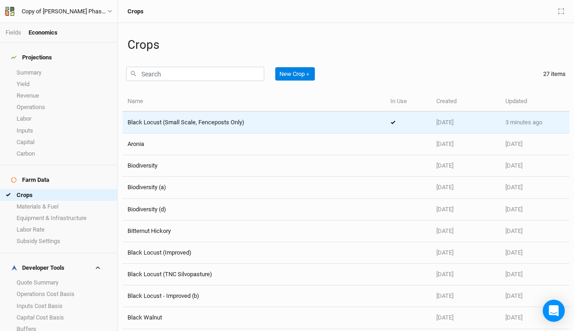
click at [201, 121] on span "Black Locust (Small Scale, Fenceposts Only)" at bounding box center [185, 122] width 117 height 7
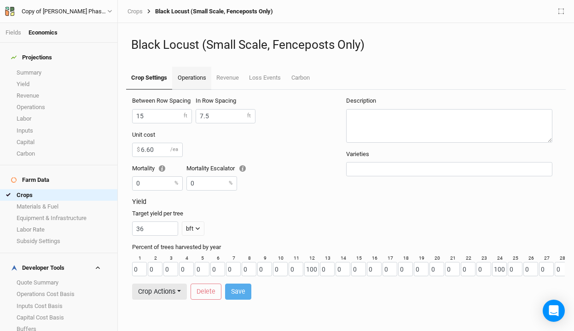
click at [186, 81] on link "Operations" at bounding box center [191, 78] width 39 height 23
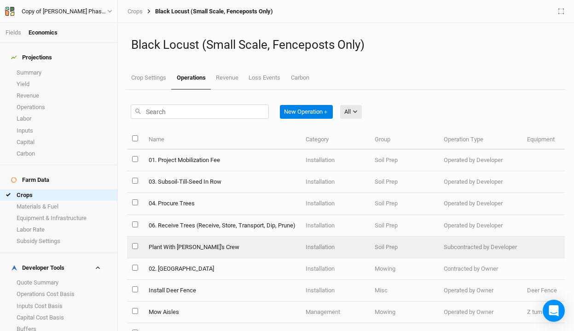
click at [214, 250] on td "Plant With [PERSON_NAME]'s Crew" at bounding box center [221, 247] width 157 height 22
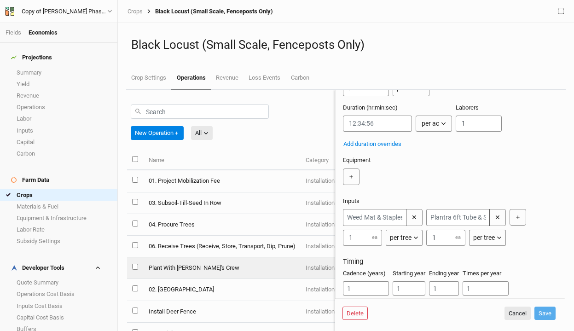
scroll to position [87, 0]
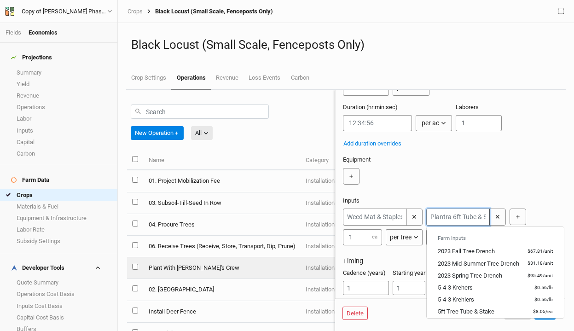
click at [455, 220] on input "text" at bounding box center [457, 216] width 63 height 17
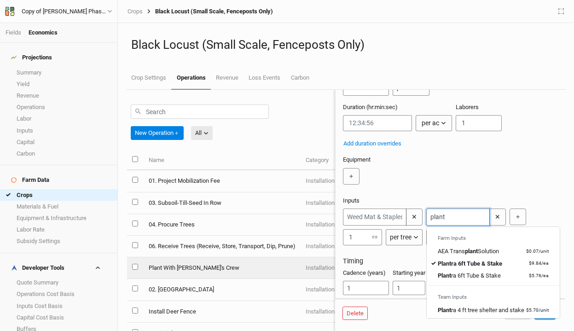
type input "plantr"
type input "plantra 6ft Tube & Stake"
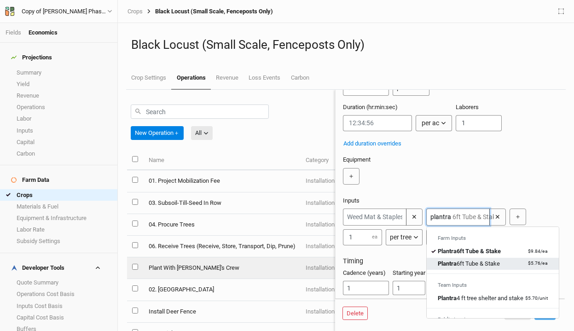
click at [461, 264] on div "Plantra 6ft Tube & Stake" at bounding box center [469, 263] width 62 height 8
type input "Plantra 6ft Tube & Stake"
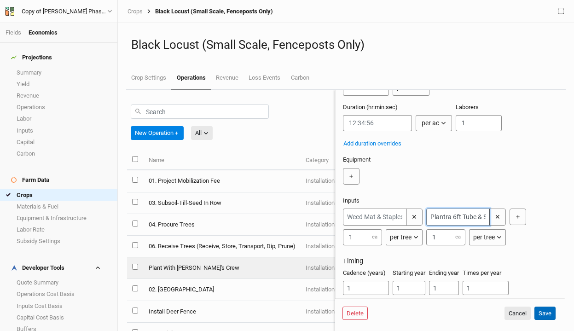
type input "Plantra 6ft Tube & Stake"
click at [544, 314] on button "Save" at bounding box center [544, 313] width 21 height 14
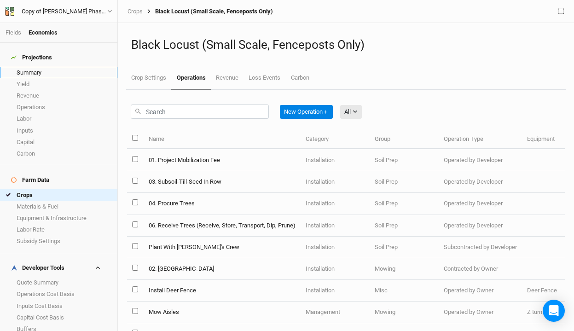
click at [34, 67] on link "Summary" at bounding box center [58, 73] width 117 height 12
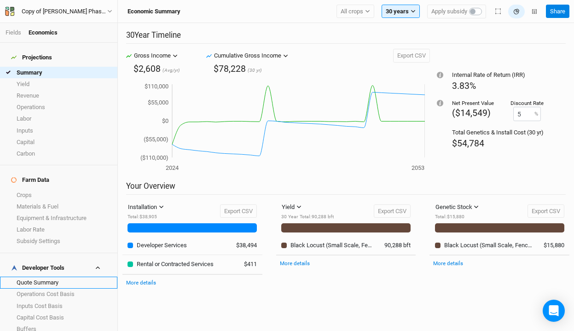
click at [52, 276] on link "Quote Summary" at bounding box center [58, 282] width 117 height 12
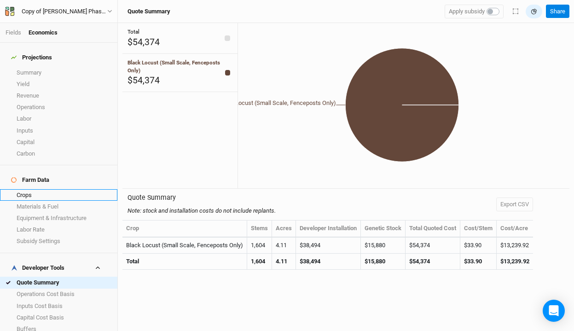
click at [44, 189] on link "Crops" at bounding box center [58, 195] width 117 height 12
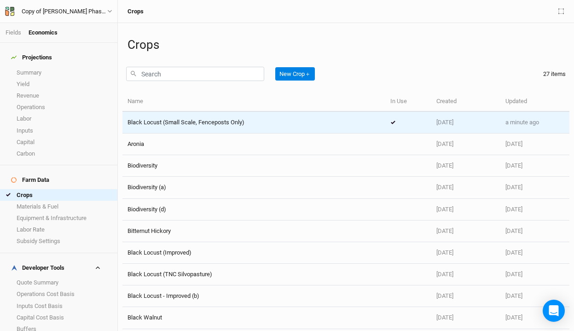
click at [197, 126] on div "Black Locust (Small Scale, Fenceposts Only)" at bounding box center [185, 122] width 117 height 8
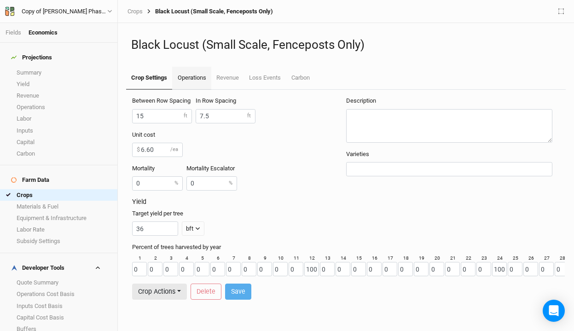
click at [196, 83] on link "Operations" at bounding box center [191, 78] width 39 height 23
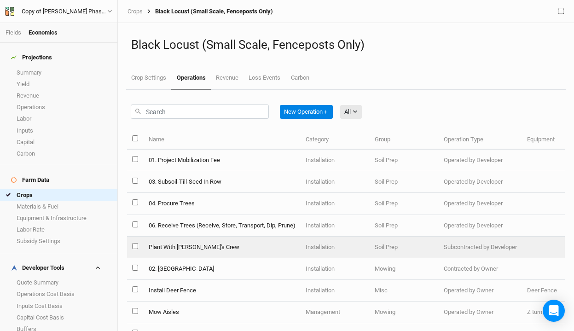
click at [233, 247] on td "Plant With [PERSON_NAME]'s Crew" at bounding box center [221, 247] width 157 height 22
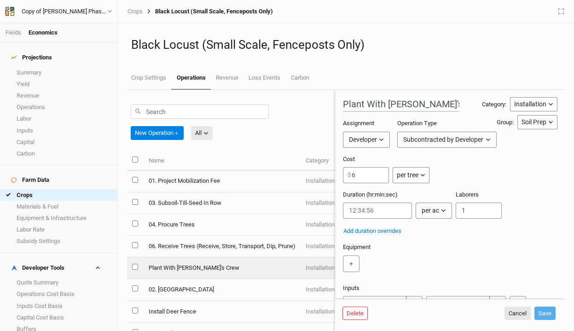
scroll to position [108, 0]
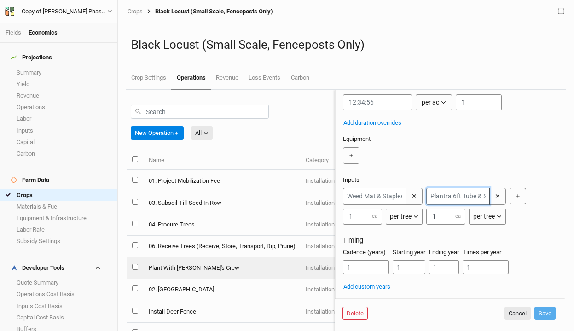
click at [457, 197] on input "text" at bounding box center [457, 196] width 63 height 17
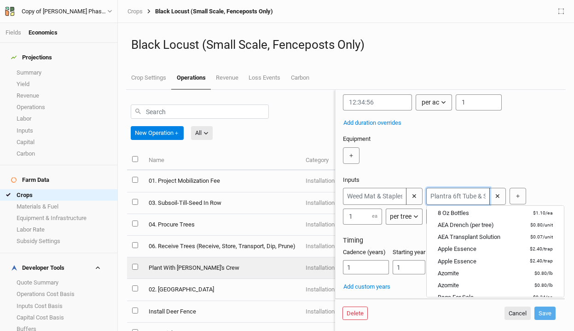
scroll to position [115, 0]
click at [515, 309] on button "Cancel" at bounding box center [517, 313] width 26 height 14
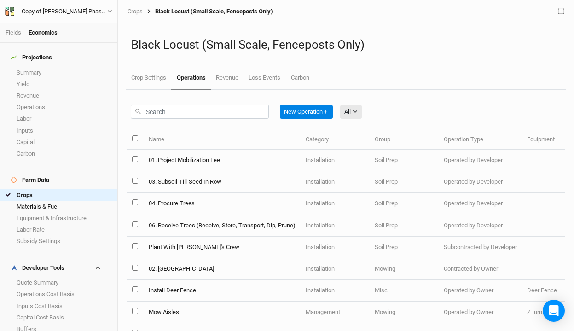
click at [39, 201] on link "Materials & Fuel" at bounding box center [58, 207] width 117 height 12
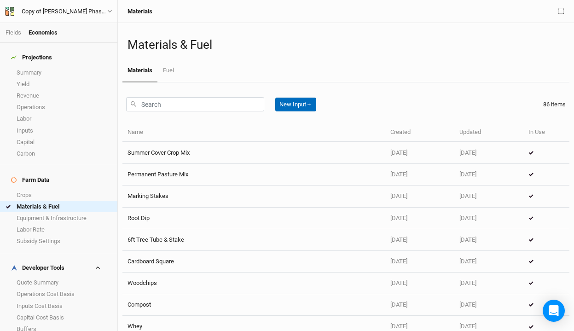
click at [300, 107] on button "New Input ＋" at bounding box center [295, 105] width 41 height 14
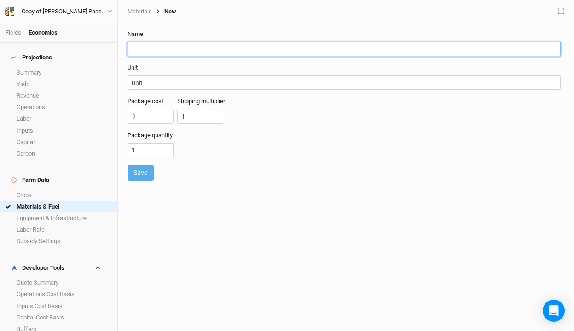
click at [246, 48] on input "text" at bounding box center [343, 49] width 433 height 14
paste input "Plantra Trunk Saver Solid Wall Tree Guard - 47-in Ht x 4-in Dia"
type input "Plantra Trunk Saver Solid Wall Tree Guard - 47-in Ht x 4-in Dia"
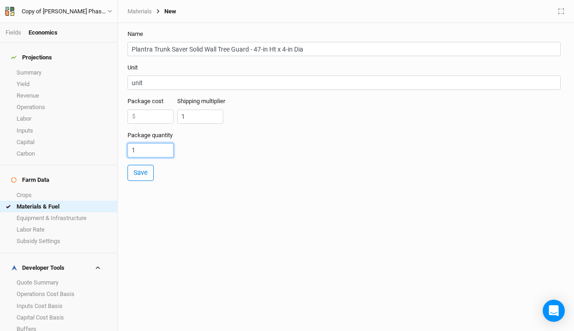
click at [150, 146] on input "1" at bounding box center [150, 150] width 46 height 14
click at [150, 150] on input "1" at bounding box center [150, 150] width 46 height 14
type input "10"
click at [152, 115] on input "number" at bounding box center [150, 116] width 46 height 14
type input "3"
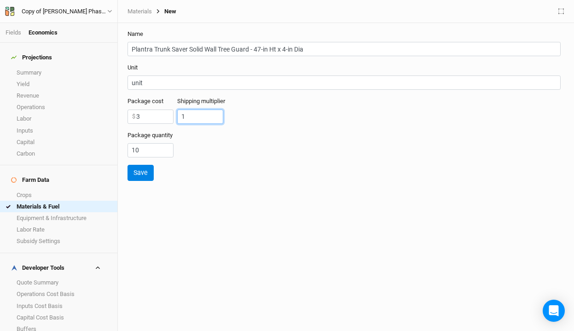
click at [207, 115] on input "1" at bounding box center [200, 116] width 46 height 14
type input "1.2"
click at [145, 175] on button "Save" at bounding box center [140, 173] width 26 height 16
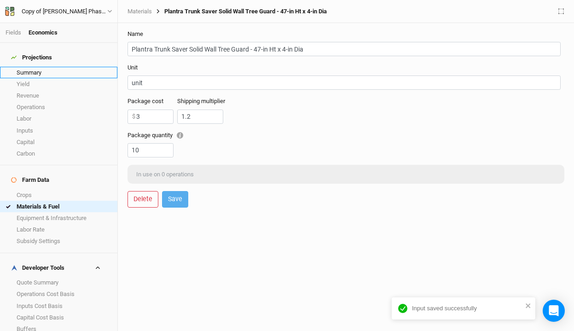
click at [40, 67] on link "Summary" at bounding box center [58, 73] width 117 height 12
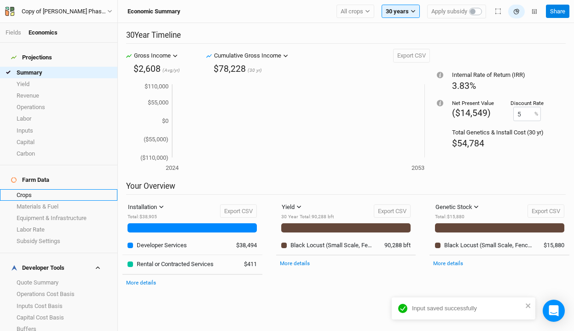
click at [52, 189] on link "Crops" at bounding box center [58, 195] width 117 height 12
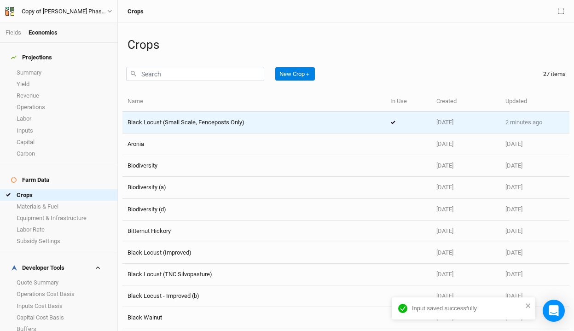
click at [197, 122] on span "Black Locust (Small Scale, Fenceposts Only)" at bounding box center [185, 122] width 117 height 7
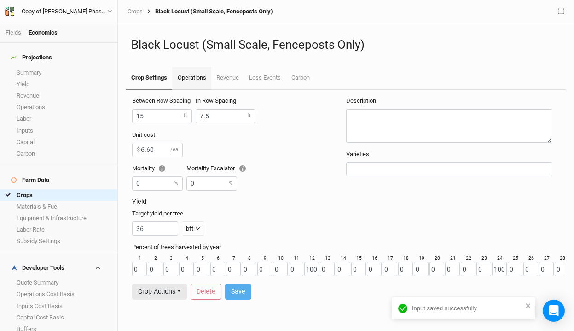
click at [194, 78] on link "Operations" at bounding box center [191, 78] width 39 height 23
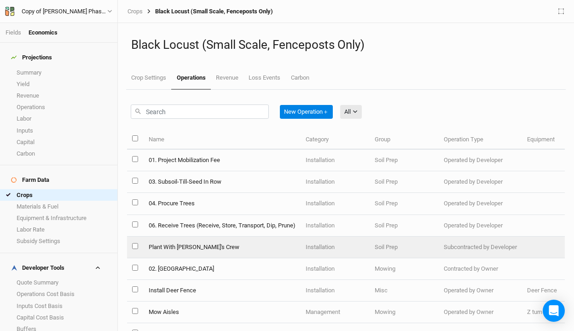
click at [240, 250] on td "Plant With [PERSON_NAME]'s Crew" at bounding box center [221, 247] width 157 height 22
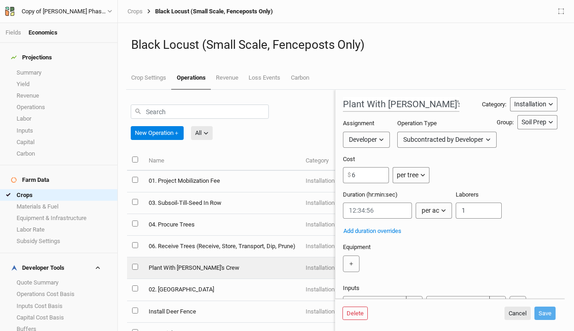
scroll to position [108, 0]
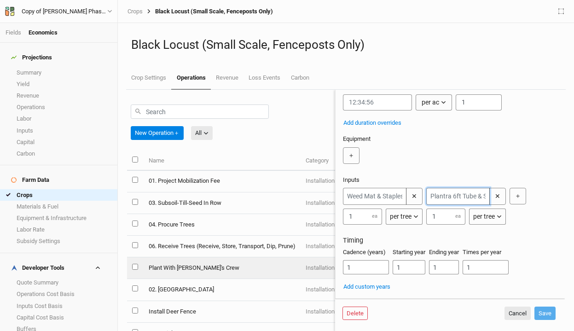
click at [455, 199] on input "text" at bounding box center [457, 196] width 63 height 17
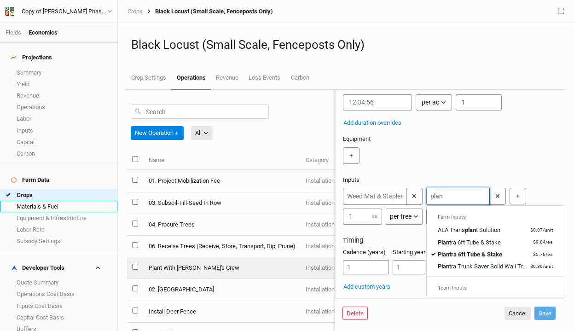
type input "plan"
click at [50, 201] on link "Materials & Fuel" at bounding box center [58, 207] width 117 height 12
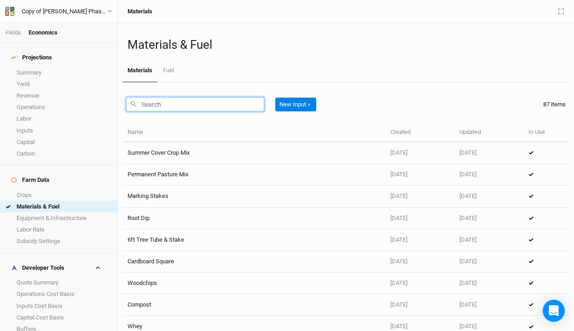
click at [174, 104] on input "text" at bounding box center [195, 104] width 138 height 14
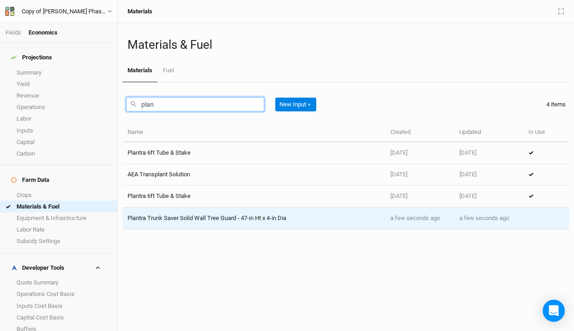
type input "plan"
click at [194, 213] on td "Plantra Trunk Saver Solid Wall Tree Guard - 47-in Ht x 4-in Dia" at bounding box center [253, 218] width 263 height 22
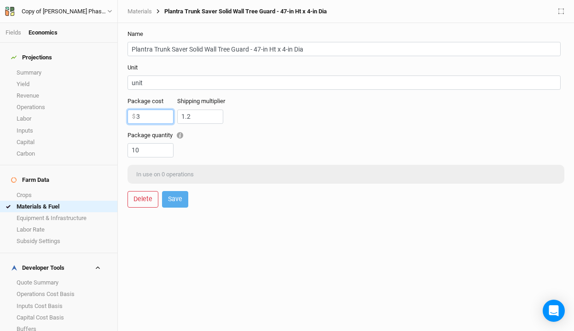
click at [150, 114] on input "3" at bounding box center [150, 116] width 46 height 14
type input "30"
click at [171, 200] on button "Save" at bounding box center [175, 199] width 26 height 16
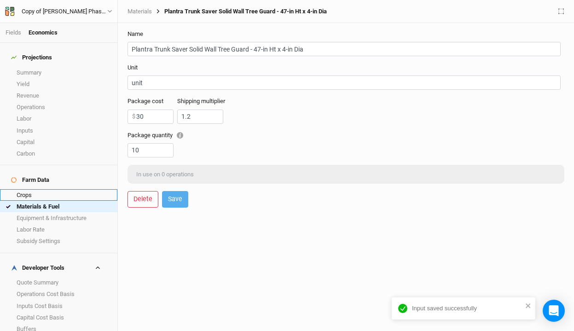
click at [57, 189] on link "Crops" at bounding box center [58, 195] width 117 height 12
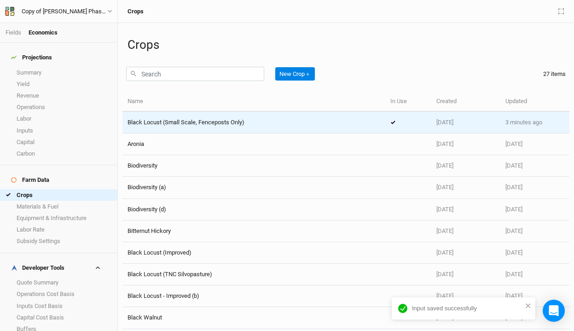
click at [197, 125] on span "Black Locust (Small Scale, Fenceposts Only)" at bounding box center [185, 122] width 117 height 7
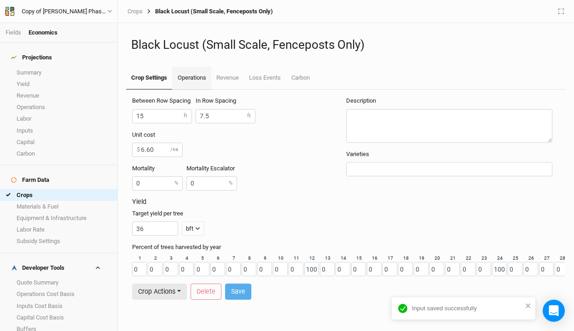
click at [190, 76] on link "Operations" at bounding box center [191, 78] width 39 height 23
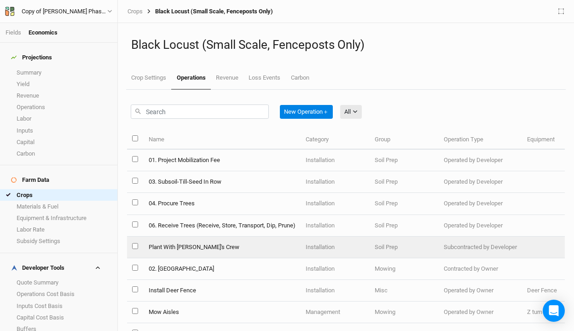
click at [215, 248] on td "Plant With [PERSON_NAME]'s Crew" at bounding box center [221, 247] width 157 height 22
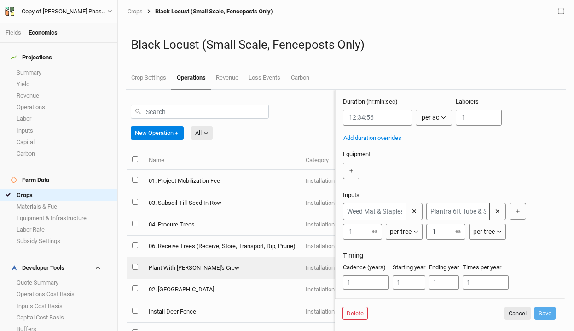
scroll to position [97, 0]
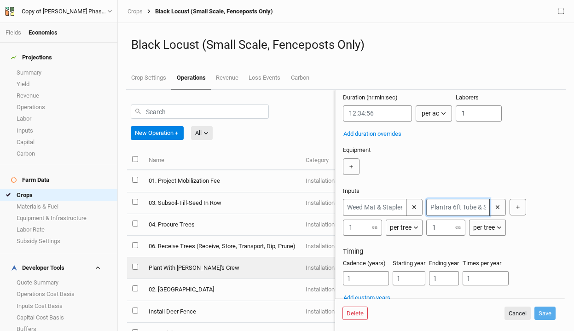
click at [461, 204] on input "text" at bounding box center [457, 207] width 63 height 17
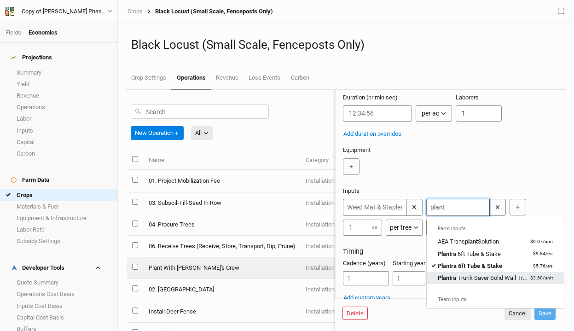
click at [497, 277] on div "Plant ra Trunk Saver Solid Wall Tree Guard - 47-in Ht x 4-in Dia" at bounding box center [483, 278] width 91 height 8
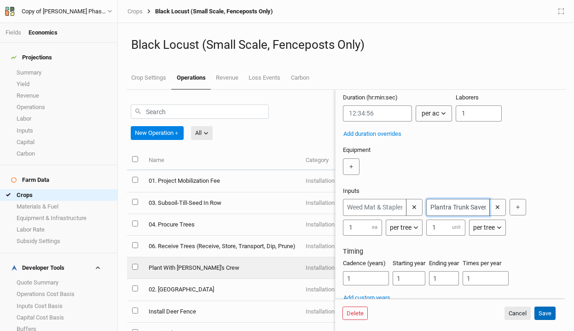
type input "Plantra Trunk Saver Solid Wall Tree Guard - 47-in Ht x 4-in Dia"
click at [543, 309] on button "Save" at bounding box center [544, 313] width 21 height 14
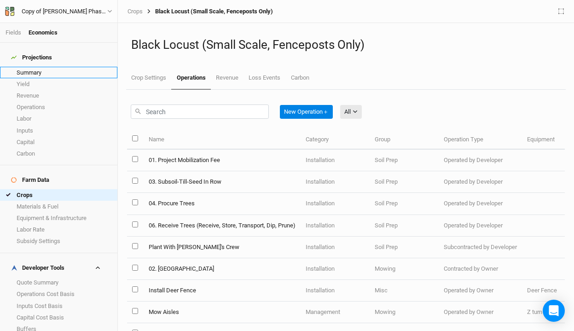
click at [56, 67] on link "Summary" at bounding box center [58, 73] width 117 height 12
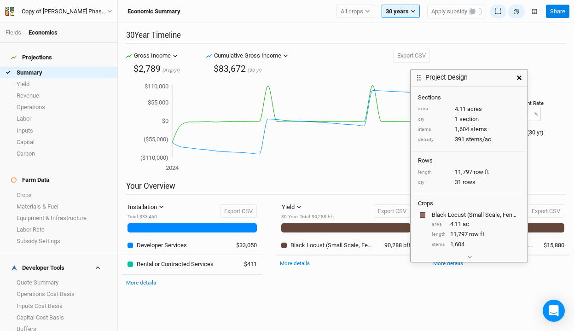
click at [522, 80] on button "button" at bounding box center [519, 77] width 17 height 17
click at [17, 34] on link "Fields" at bounding box center [14, 32] width 16 height 7
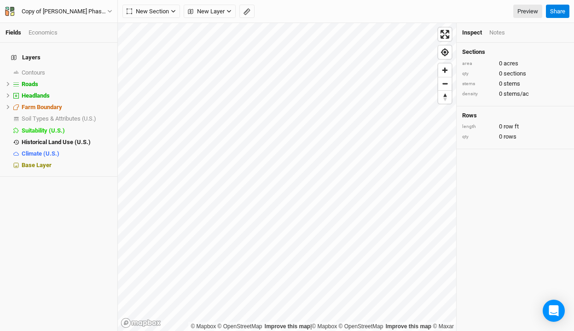
click at [39, 29] on div "Economics" at bounding box center [43, 33] width 29 height 8
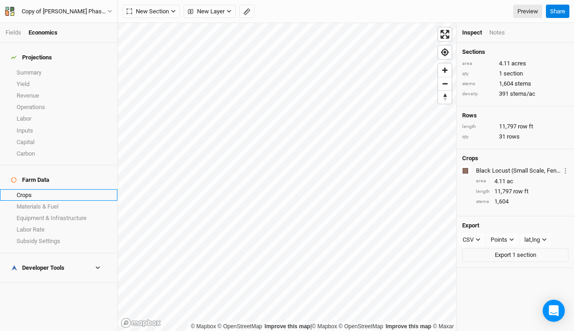
click at [50, 189] on link "Crops" at bounding box center [58, 195] width 117 height 12
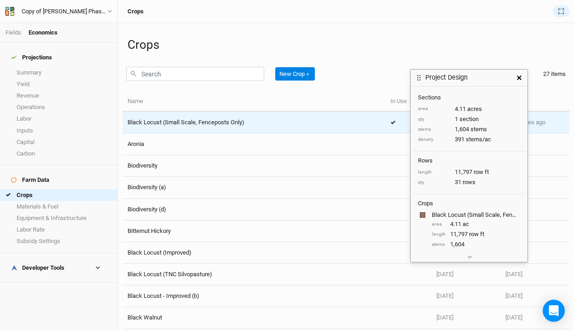
click at [287, 123] on div "Black Locust (Small Scale, Fenceposts Only)" at bounding box center [253, 122] width 253 height 8
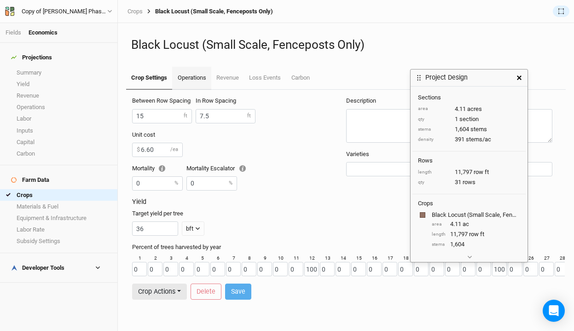
click at [196, 80] on link "Operations" at bounding box center [191, 78] width 39 height 23
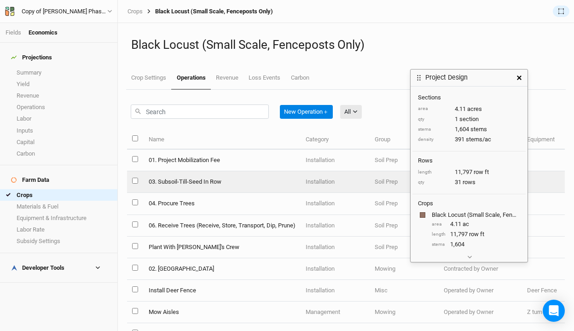
click at [253, 184] on td "03. Subsoil-Till-Seed In Row" at bounding box center [221, 182] width 157 height 22
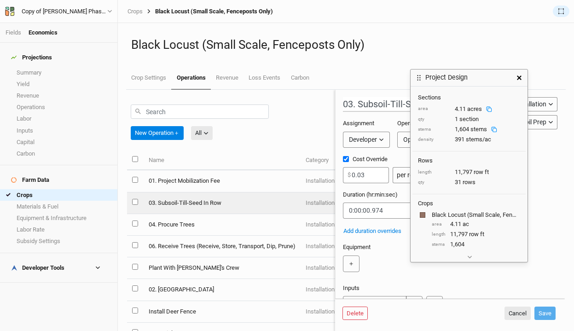
click at [523, 75] on button "button" at bounding box center [519, 77] width 17 height 17
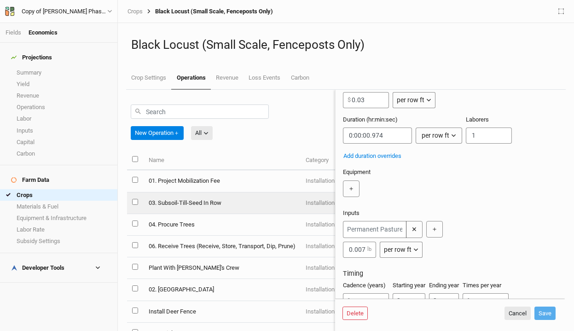
scroll to position [76, 0]
click at [417, 230] on button "✕" at bounding box center [414, 227] width 17 height 17
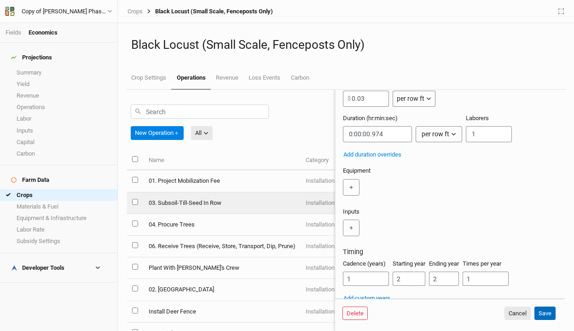
click at [548, 310] on button "Save" at bounding box center [544, 313] width 21 height 14
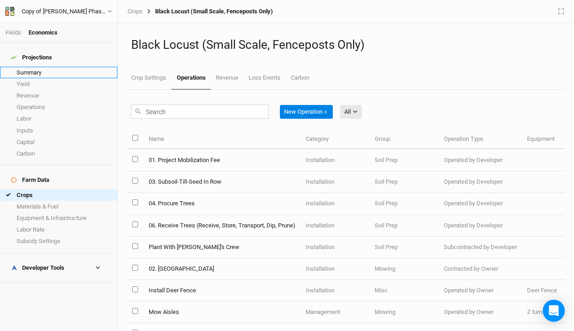
click at [35, 67] on link "Summary" at bounding box center [58, 73] width 117 height 12
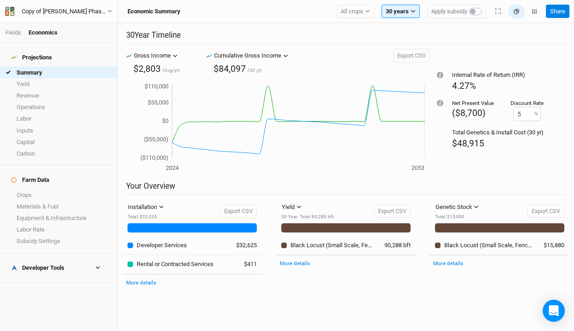
click at [43, 264] on div "Developer Tools" at bounding box center [37, 267] width 53 height 7
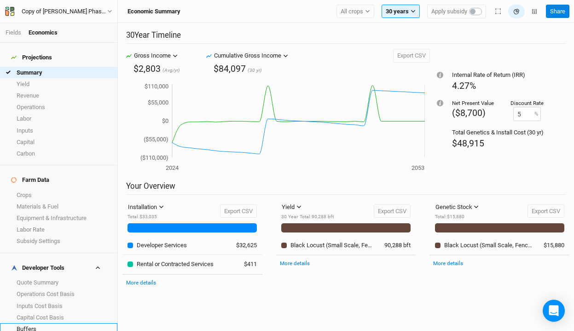
scroll to position [4, 0]
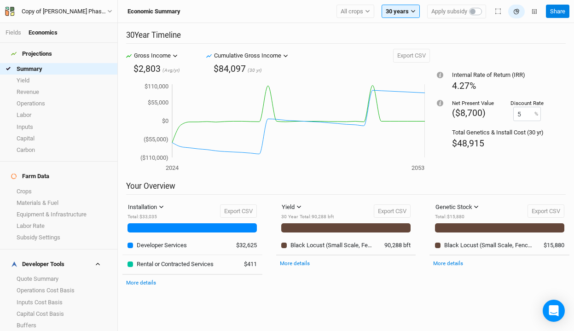
click at [59, 330] on link "Margins" at bounding box center [58, 337] width 117 height 12
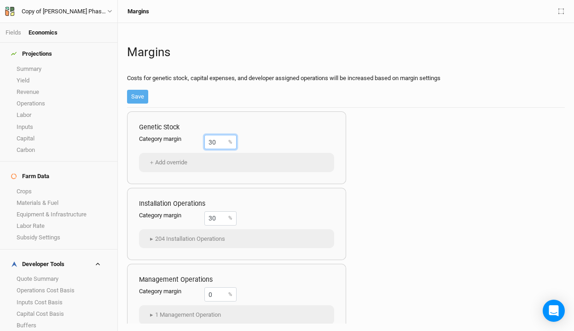
drag, startPoint x: 219, startPoint y: 140, endPoint x: 138, endPoint y: 139, distance: 81.0
click at [138, 139] on div "Genetic Stock Category margin 30 % ＋ Add override" at bounding box center [236, 147] width 219 height 73
type input "10"
click at [137, 95] on button "Save" at bounding box center [137, 97] width 21 height 14
click at [45, 64] on link "Summary" at bounding box center [58, 69] width 117 height 12
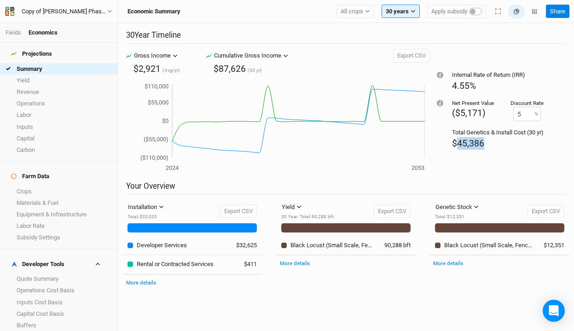
drag, startPoint x: 494, startPoint y: 144, endPoint x: 457, endPoint y: 144, distance: 36.3
click at [457, 144] on div "$45,386" at bounding box center [498, 143] width 92 height 12
copy span "45,386"
click at [14, 35] on link "Fields" at bounding box center [14, 32] width 16 height 7
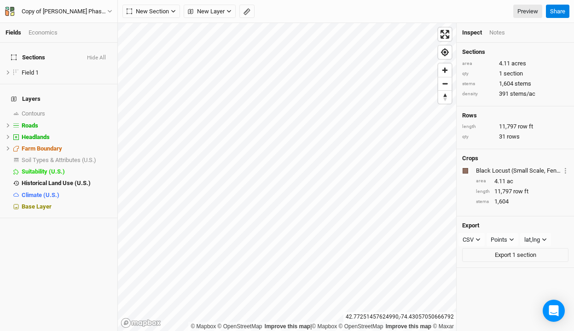
click at [44, 32] on div "Economics" at bounding box center [43, 33] width 29 height 8
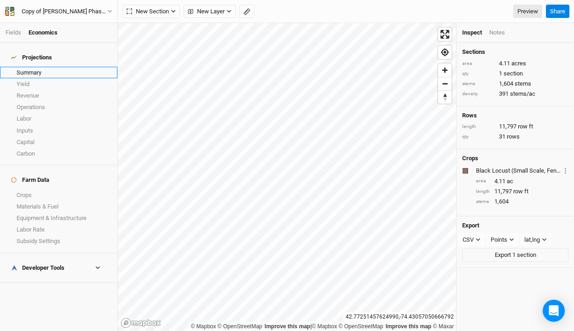
click at [35, 69] on link "Summary" at bounding box center [58, 73] width 117 height 12
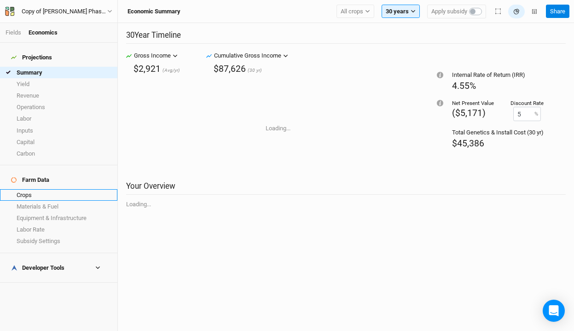
click at [40, 189] on link "Crops" at bounding box center [58, 195] width 117 height 12
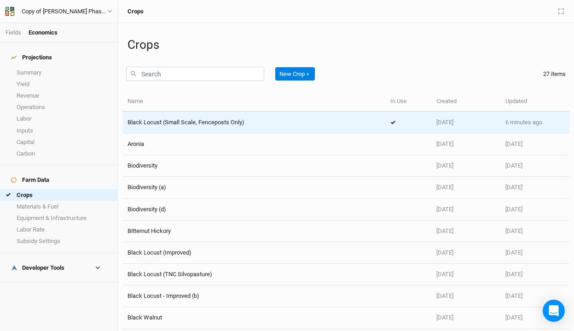
click at [206, 124] on span "Black Locust (Small Scale, Fenceposts Only)" at bounding box center [185, 122] width 117 height 7
